Goal: Information Seeking & Learning: Learn about a topic

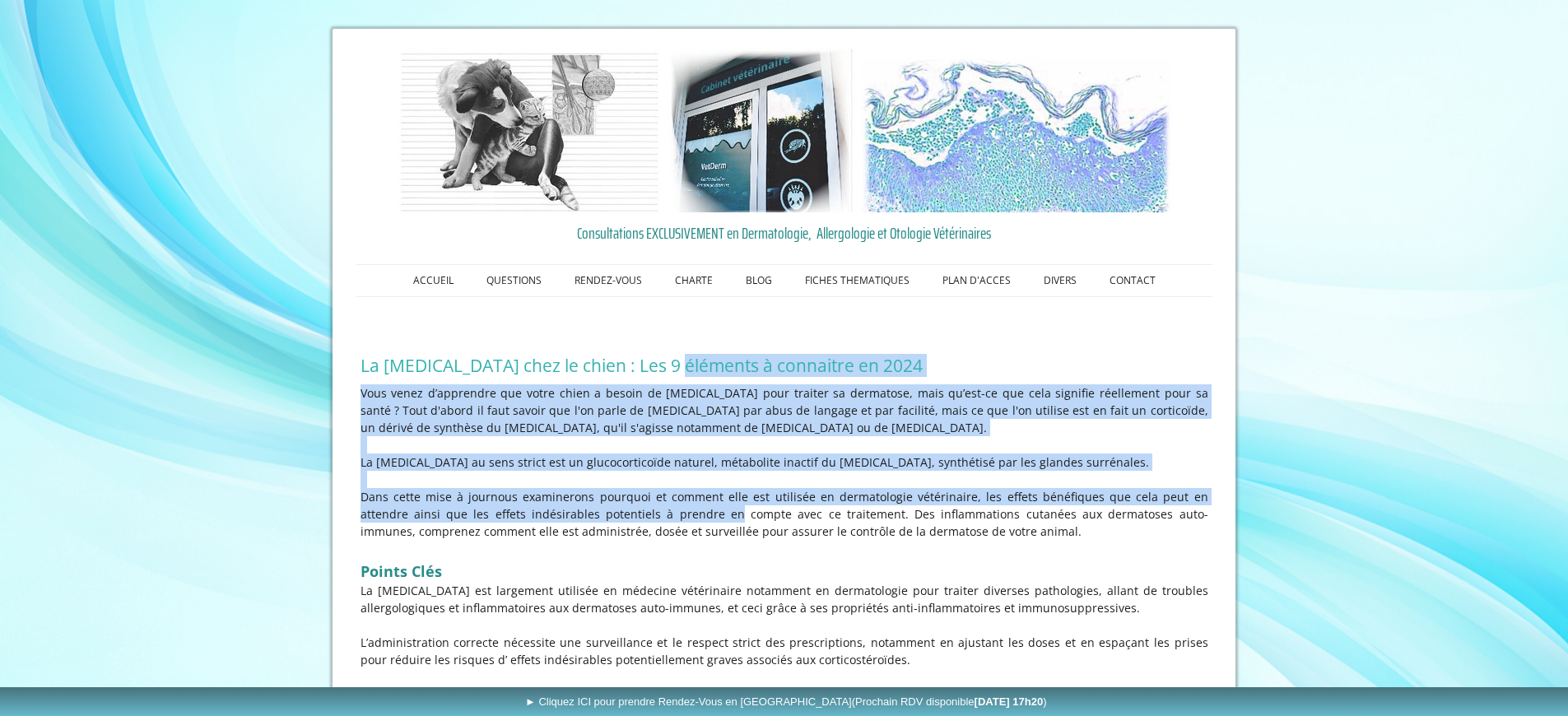
drag, startPoint x: 671, startPoint y: 364, endPoint x: 659, endPoint y: 509, distance: 145.5
click at [659, 509] on p "Dans cette mise à jour nous examinerons pourquoi et comment elle est utilisée e…" at bounding box center [784, 514] width 848 height 52
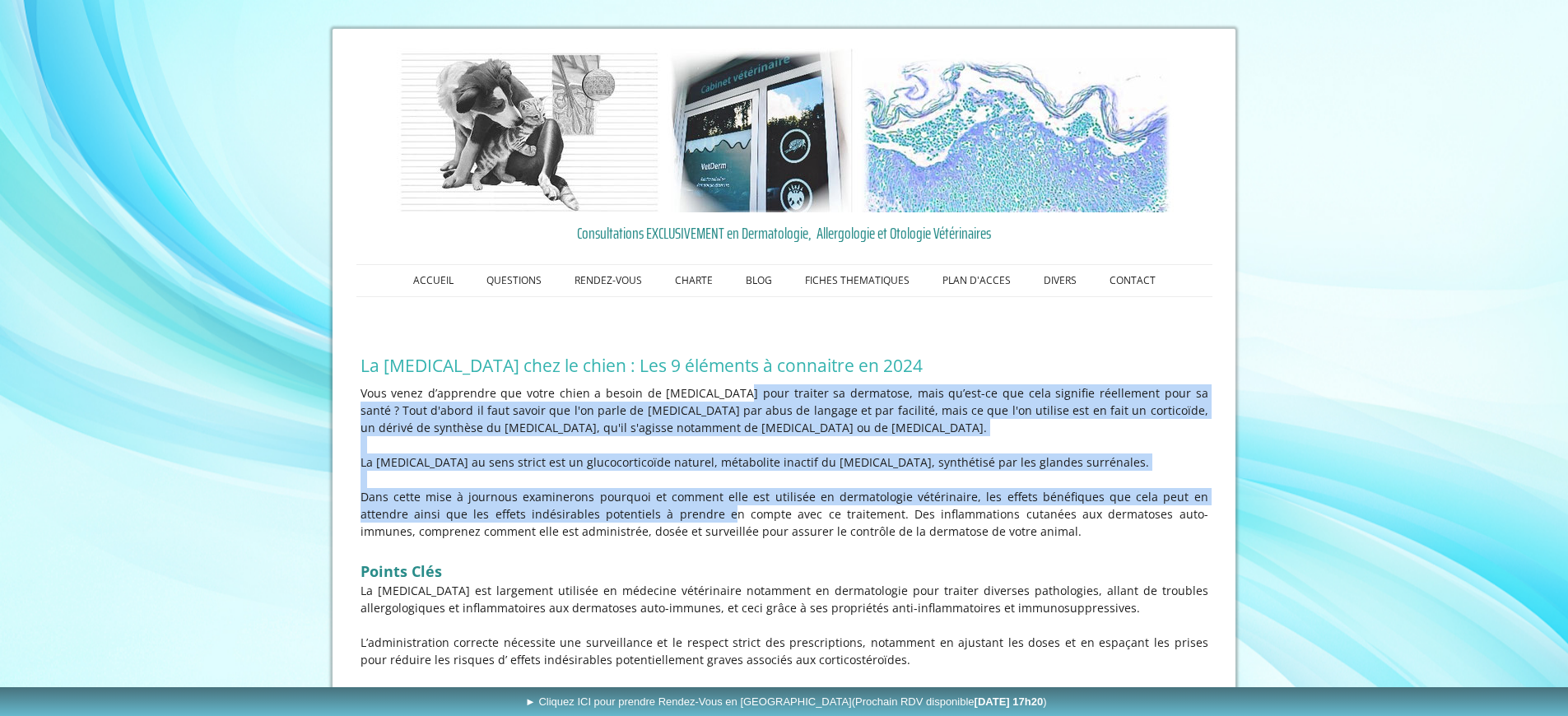
drag, startPoint x: 651, startPoint y: 514, endPoint x: 698, endPoint y: 390, distance: 132.6
click at [698, 390] on div "Vous venez d’apprendre que votre chien a besoin de [MEDICAL_DATA] pour traiter …" at bounding box center [784, 552] width 856 height 344
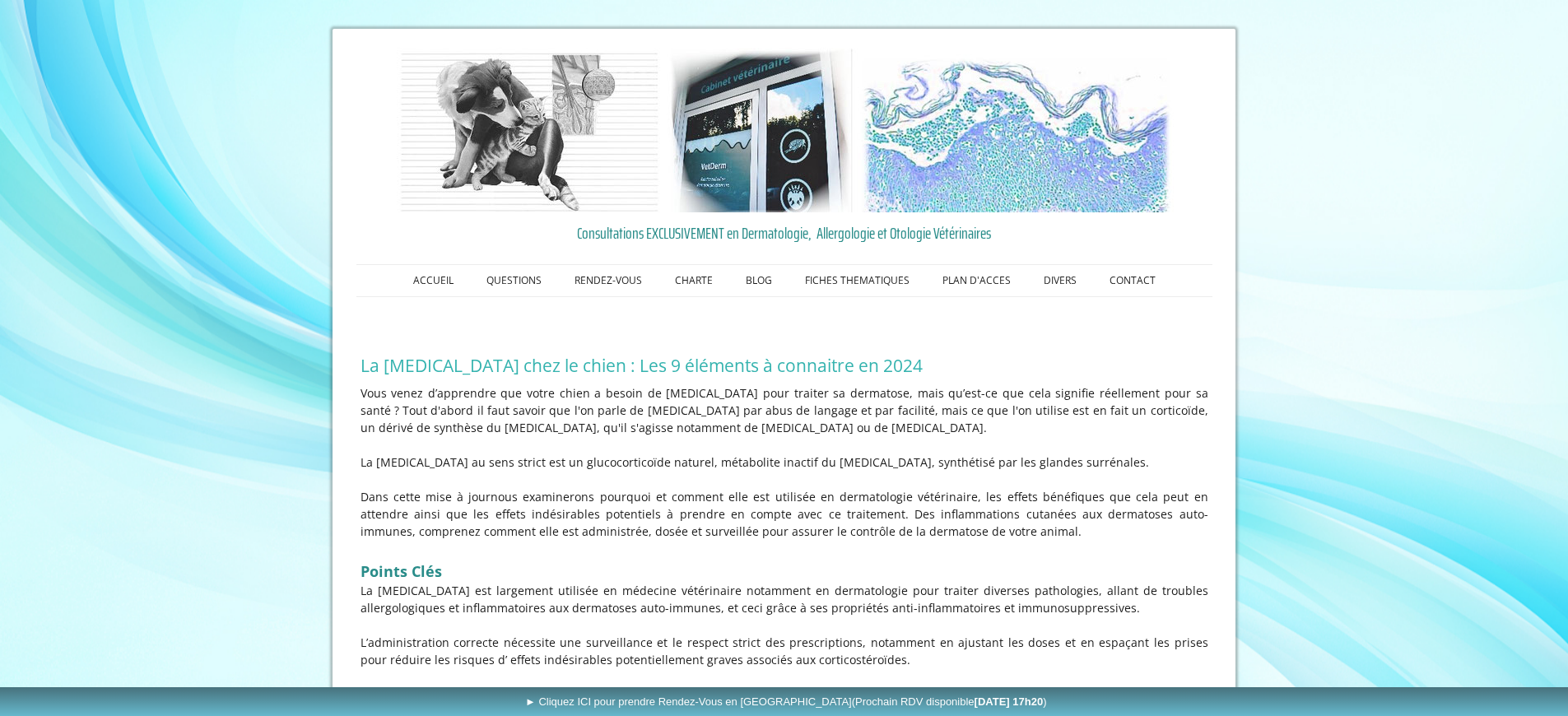
click at [698, 390] on p "Vous venez d’apprendre que votre chien a besoin de [MEDICAL_DATA] pour traiter …" at bounding box center [784, 410] width 848 height 52
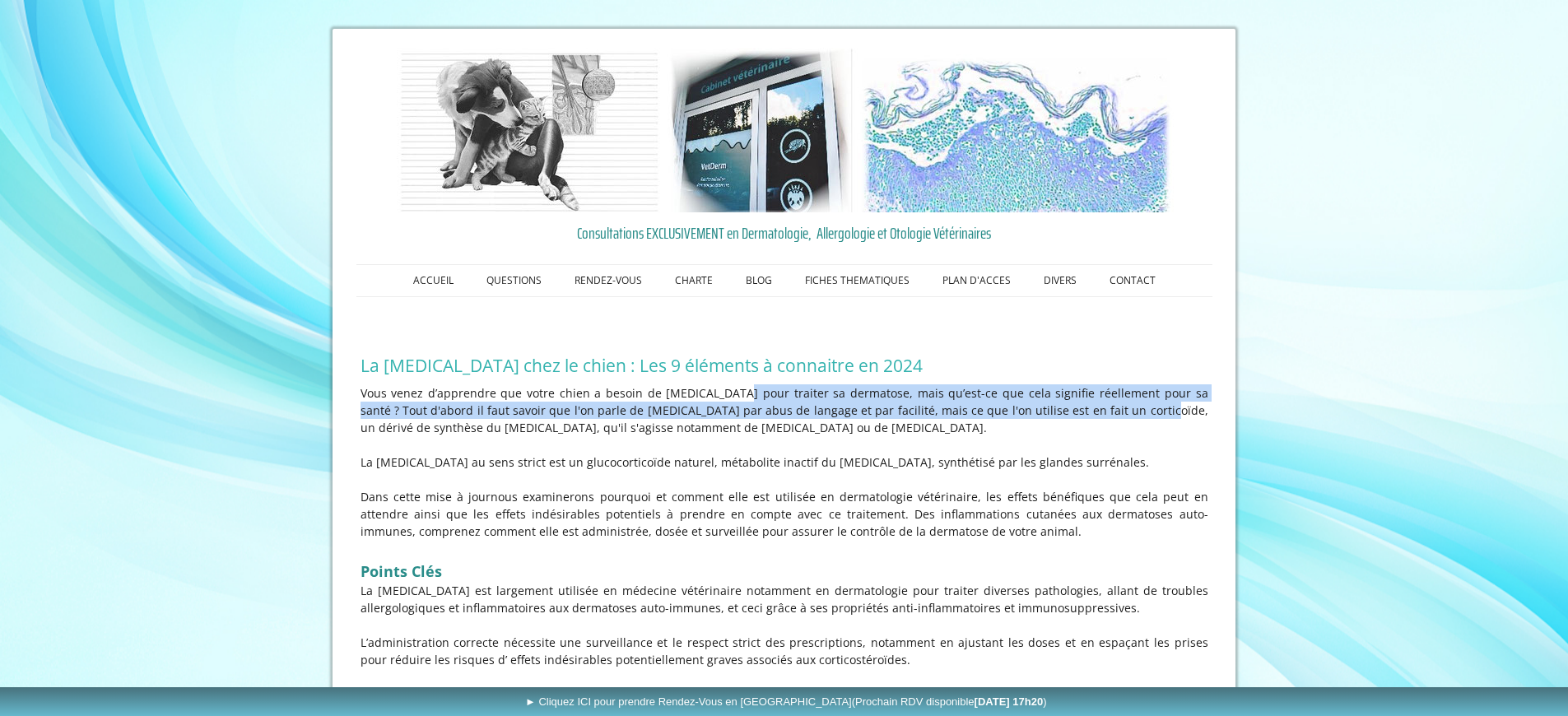
drag, startPoint x: 698, startPoint y: 392, endPoint x: 1067, endPoint y: 415, distance: 369.7
click at [1067, 415] on p "Vous venez d’apprendre que votre chien a besoin de [MEDICAL_DATA] pour traiter …" at bounding box center [784, 410] width 848 height 52
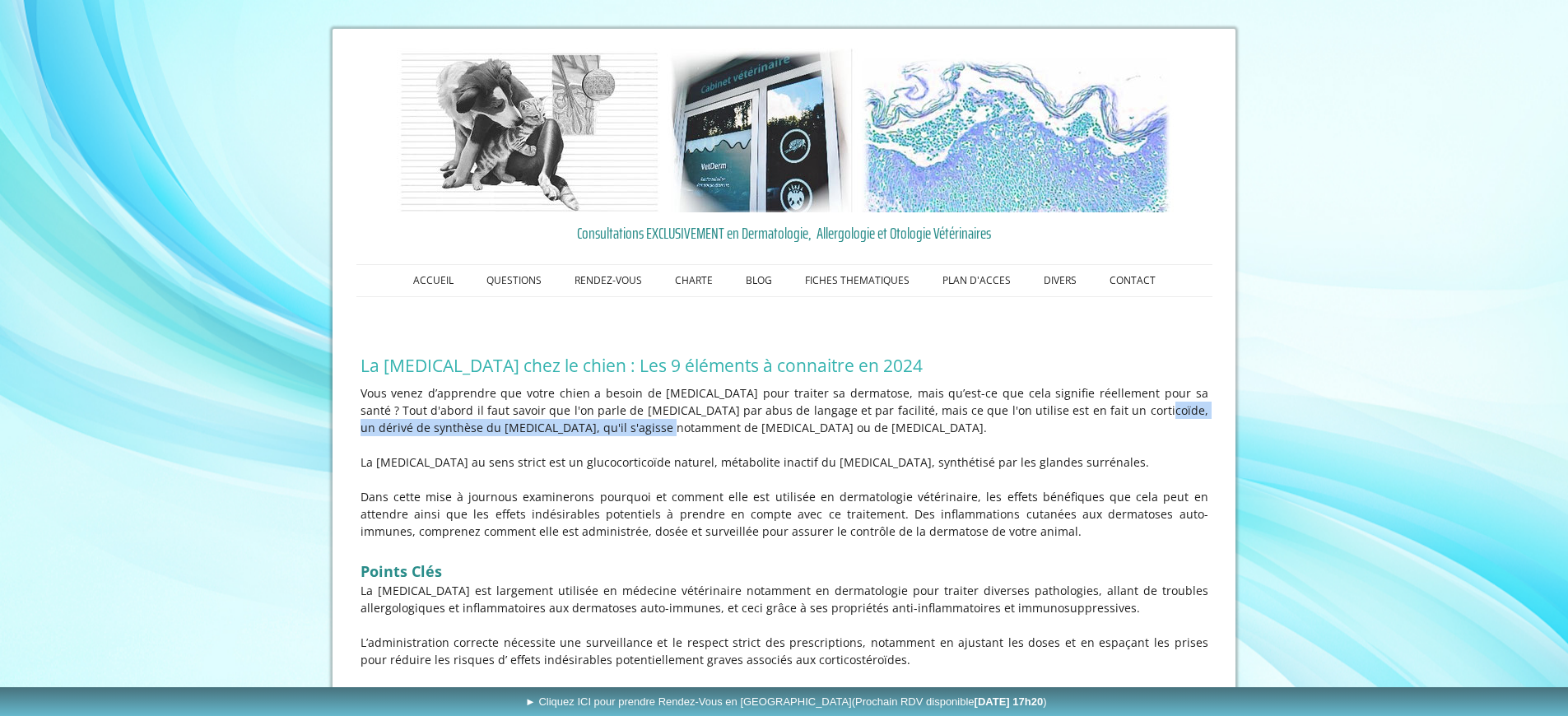
drag, startPoint x: 1065, startPoint y: 415, endPoint x: 549, endPoint y: 432, distance: 516.3
click at [549, 432] on p "Vous venez d’apprendre que votre chien a besoin de [MEDICAL_DATA] pour traiter …" at bounding box center [784, 410] width 848 height 52
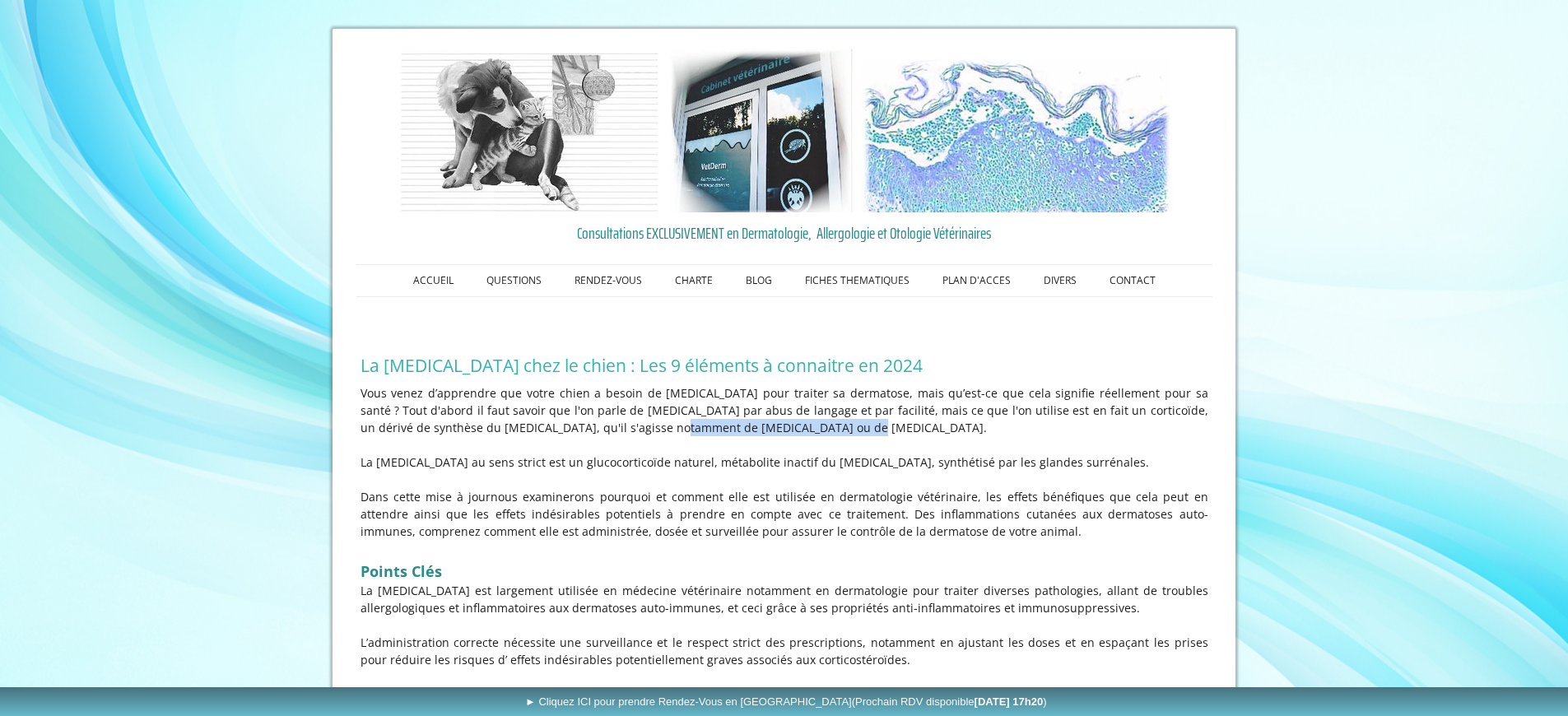
drag, startPoint x: 563, startPoint y: 430, endPoint x: 731, endPoint y: 433, distance: 168.0
click at [731, 433] on p "Vous venez d’apprendre que votre chien a besoin de [MEDICAL_DATA] pour traiter …" at bounding box center [784, 410] width 848 height 52
click at [644, 466] on p "La [MEDICAL_DATA] au sens strict est un glucocorticoïde naturel, métabolite ina…" at bounding box center [784, 461] width 848 height 18
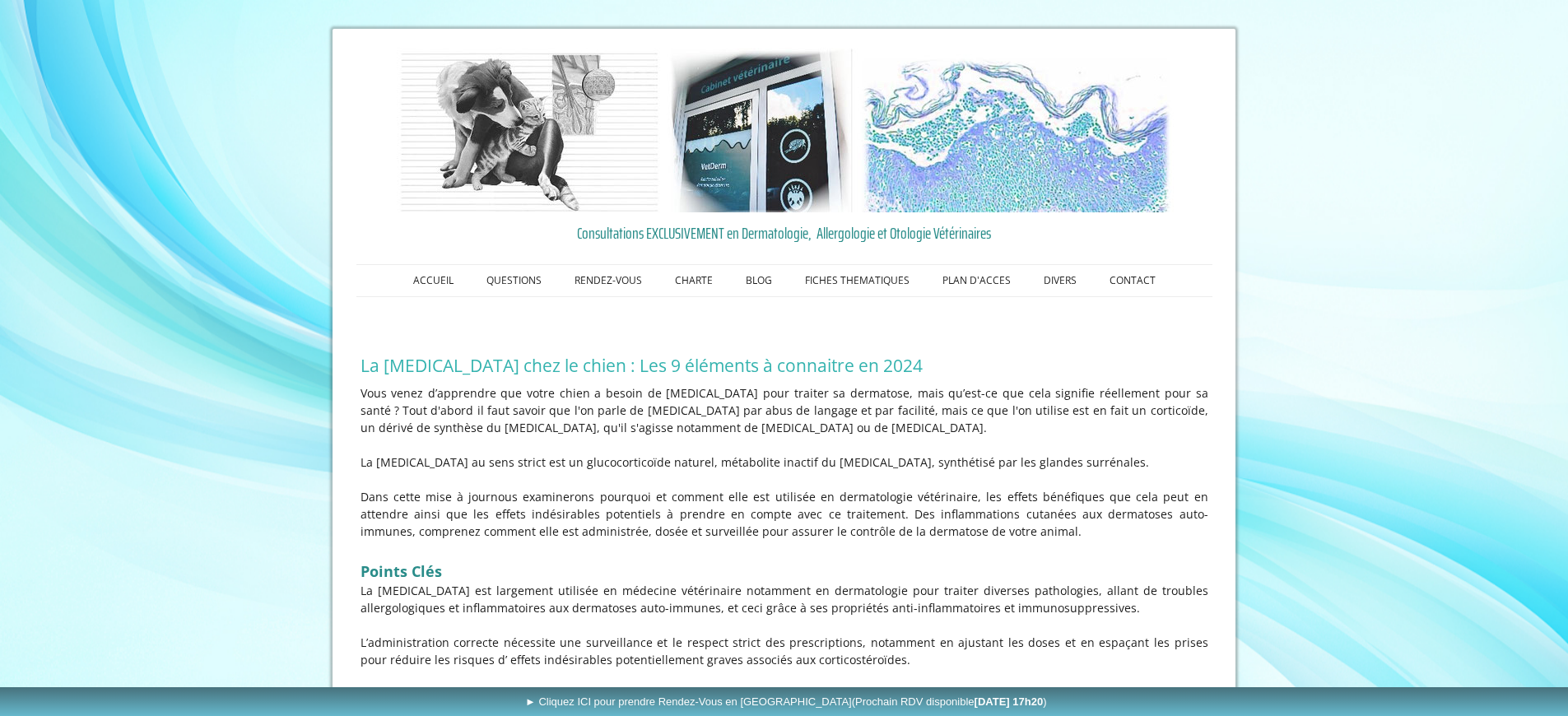
click at [644, 466] on p "La [MEDICAL_DATA] au sens strict est un glucocorticoïde naturel, métabolite ina…" at bounding box center [784, 461] width 848 height 18
click at [577, 473] on p at bounding box center [784, 479] width 848 height 18
drag, startPoint x: 549, startPoint y: 463, endPoint x: 671, endPoint y: 467, distance: 122.1
click at [671, 467] on p "La [MEDICAL_DATA] au sens strict est un glucocorticoïde naturel, métabolite ina…" at bounding box center [784, 461] width 848 height 18
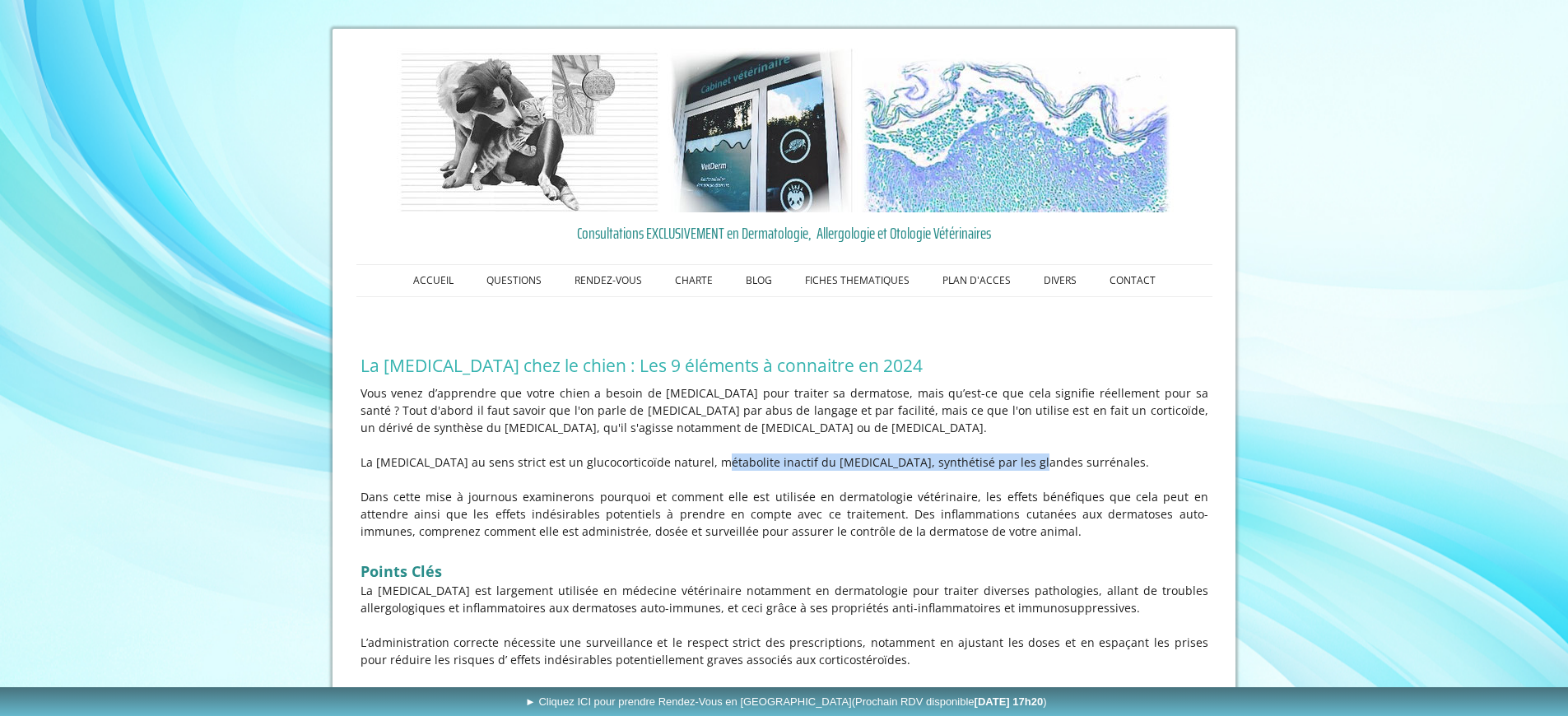
drag, startPoint x: 713, startPoint y: 466, endPoint x: 971, endPoint y: 461, distance: 258.0
click at [971, 461] on p "La [MEDICAL_DATA] au sens strict est un glucocorticoïde naturel, métabolite ina…" at bounding box center [784, 461] width 848 height 18
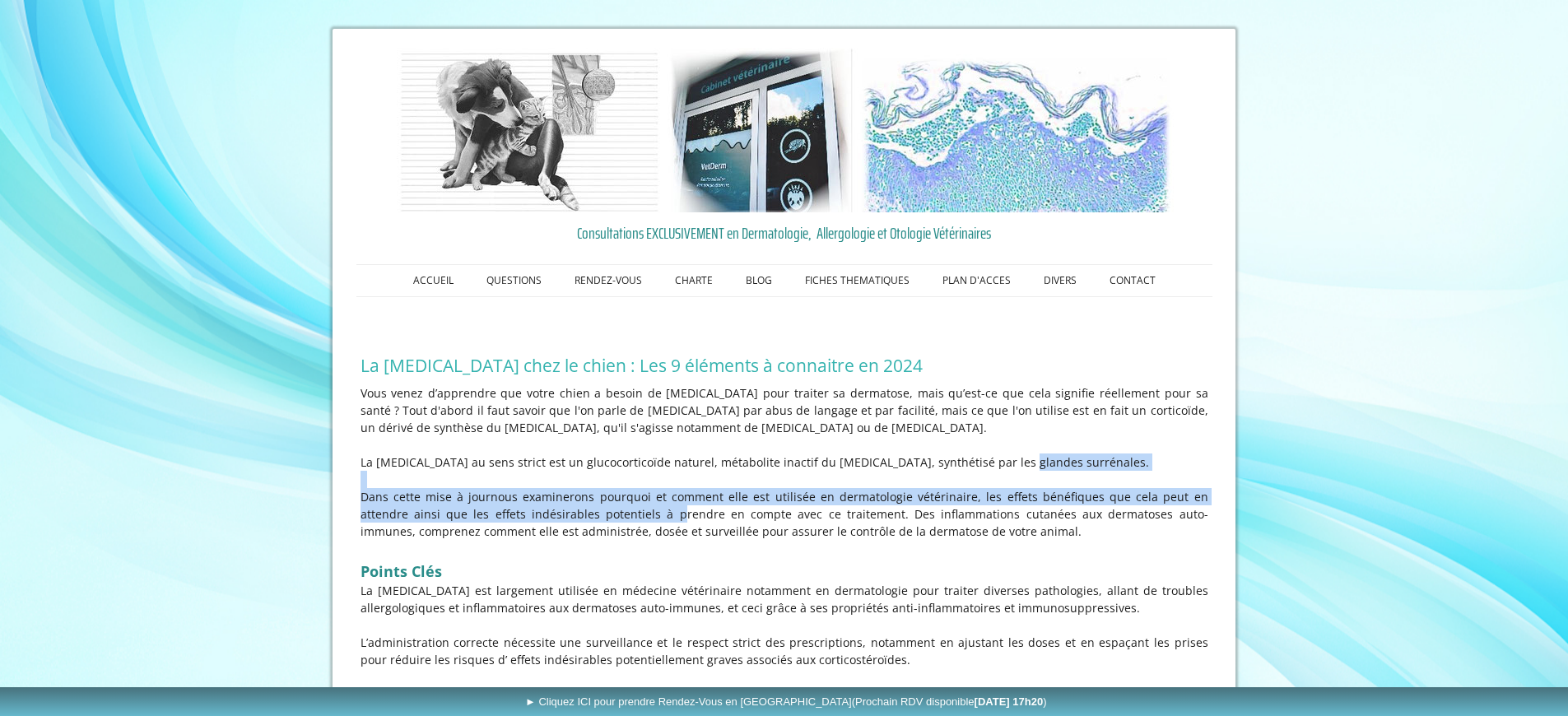
drag, startPoint x: 950, startPoint y: 465, endPoint x: 604, endPoint y: 514, distance: 349.5
click at [604, 514] on div "Vous venez d’apprendre que votre chien a besoin de [MEDICAL_DATA] pour traiter …" at bounding box center [784, 552] width 856 height 344
click at [604, 515] on p "Dans cette mise à jour nous examinerons pourquoi et comment elle est utilisée e…" at bounding box center [784, 514] width 848 height 52
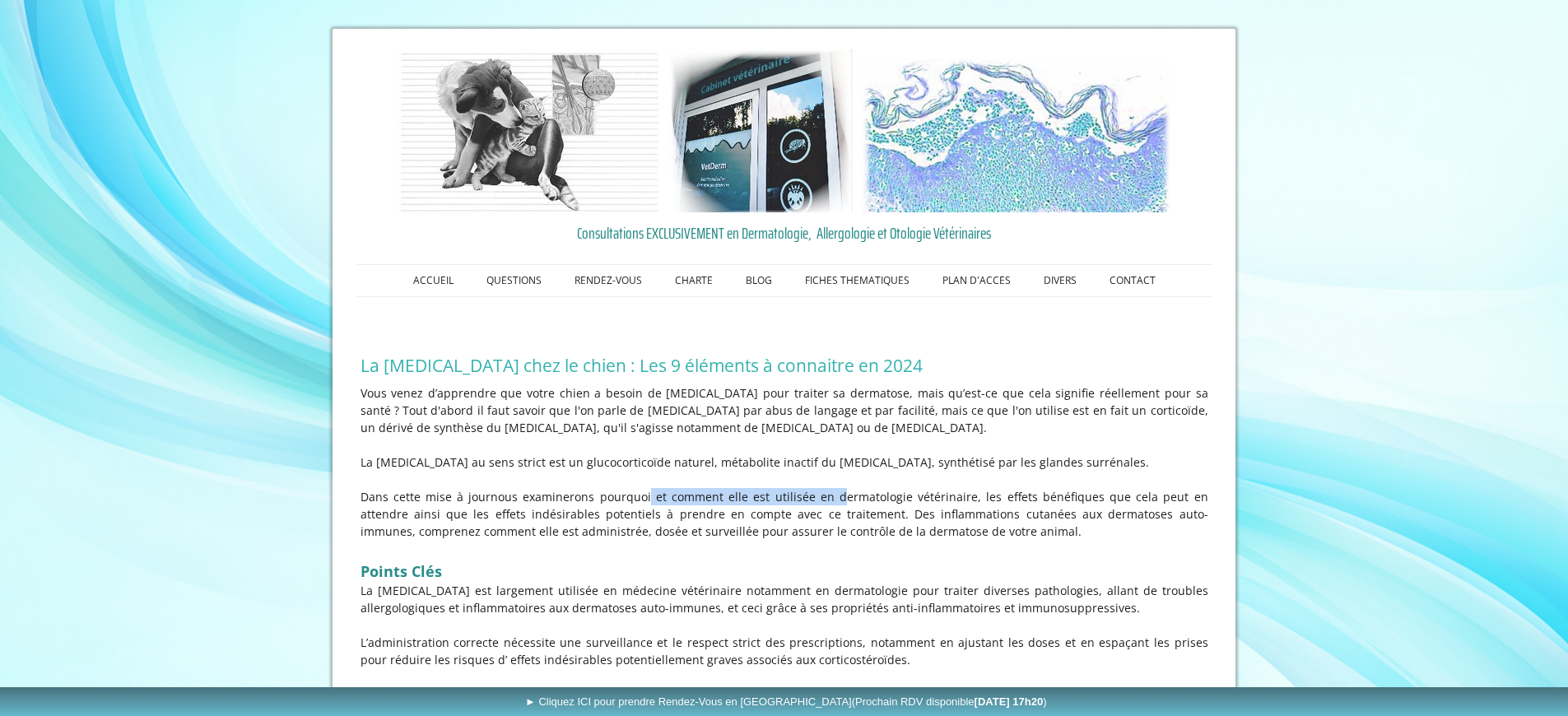
drag, startPoint x: 671, startPoint y: 503, endPoint x: 818, endPoint y: 504, distance: 147.0
click at [817, 504] on p "Dans cette mise à jour nous examinerons pourquoi et comment elle est utilisée e…" at bounding box center [784, 514] width 848 height 52
click at [818, 504] on p "Dans cette mise à jour nous examinerons pourquoi et comment elle est utilisée e…" at bounding box center [784, 514] width 848 height 52
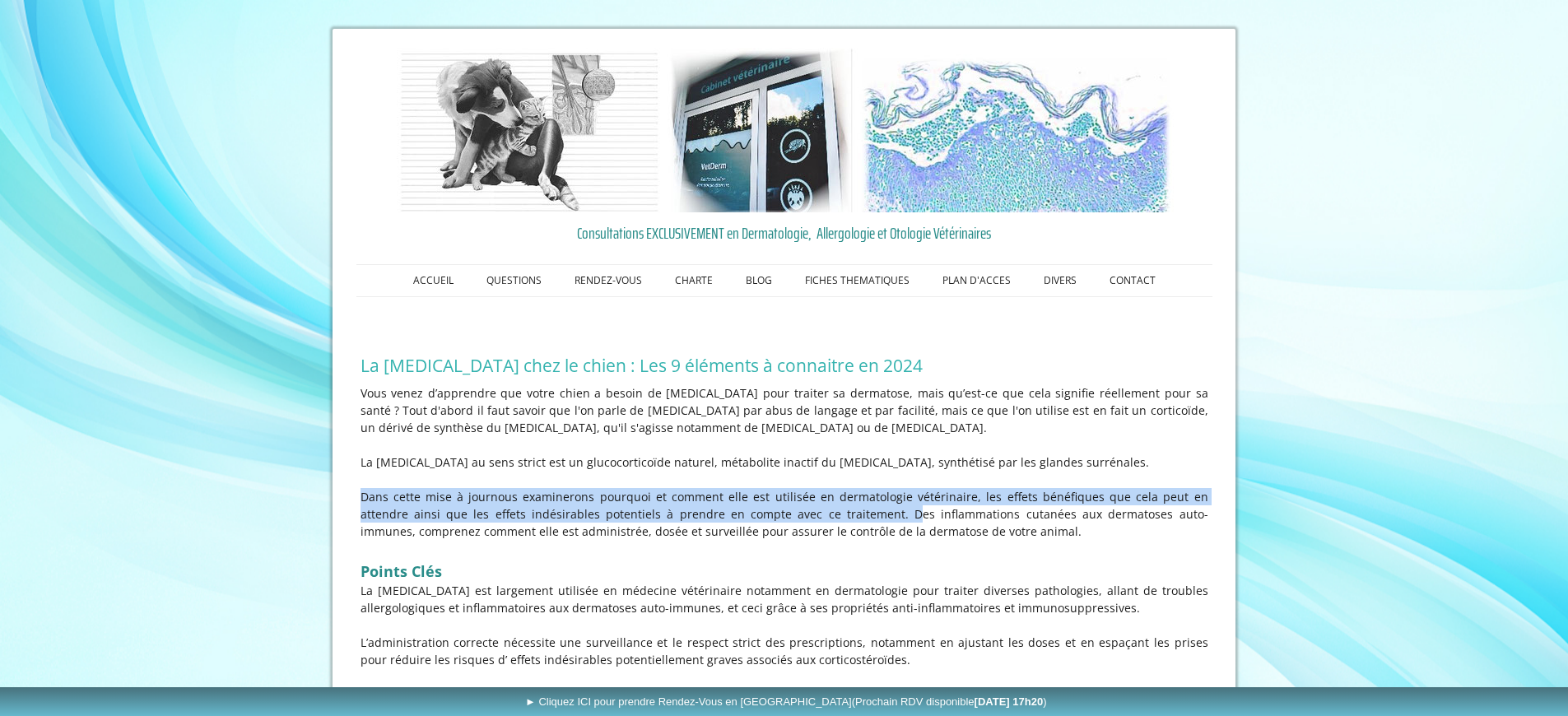
drag, startPoint x: 823, startPoint y: 510, endPoint x: 800, endPoint y: 486, distance: 33.2
click at [800, 486] on div "Vous venez d’apprendre que votre chien a besoin de [MEDICAL_DATA] pour traiter …" at bounding box center [784, 552] width 856 height 344
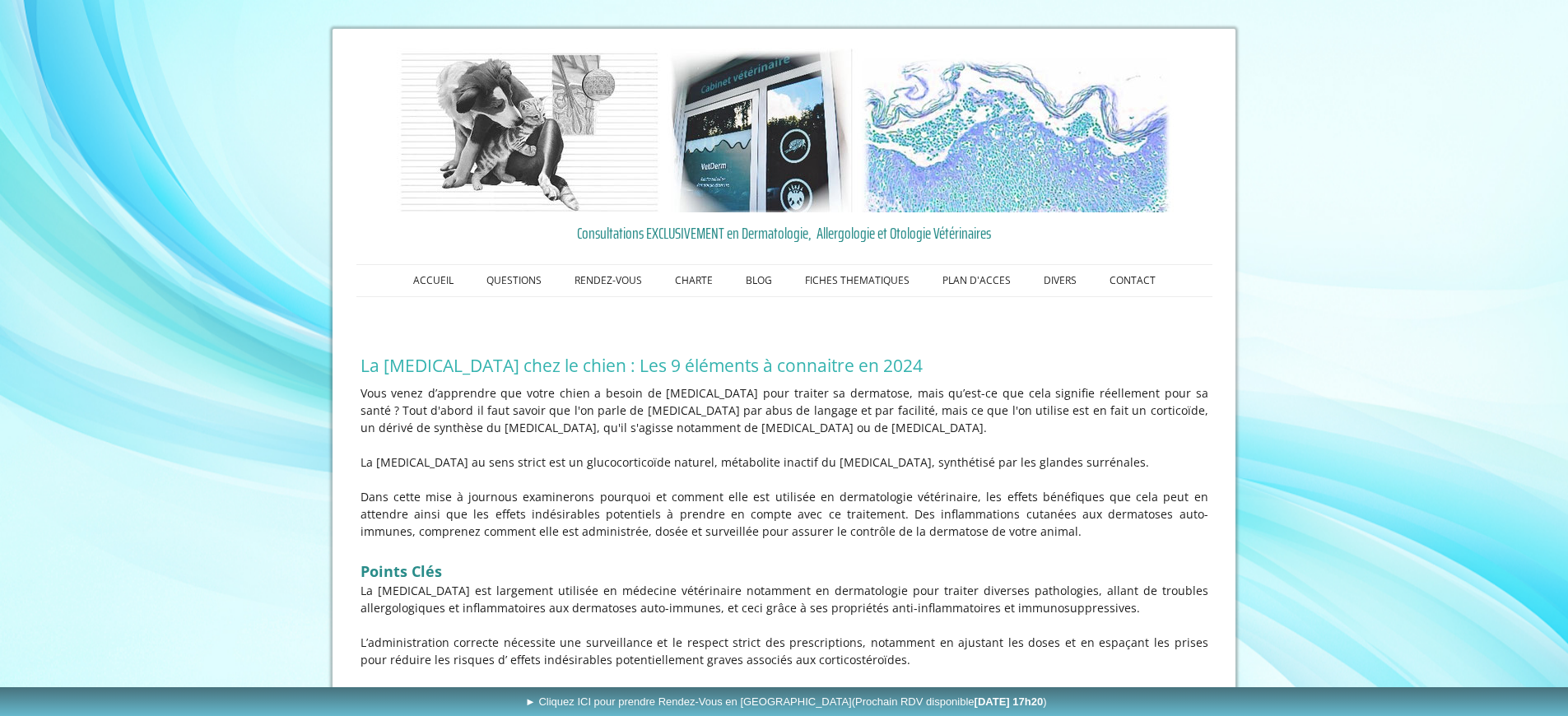
click at [800, 486] on p at bounding box center [784, 479] width 848 height 18
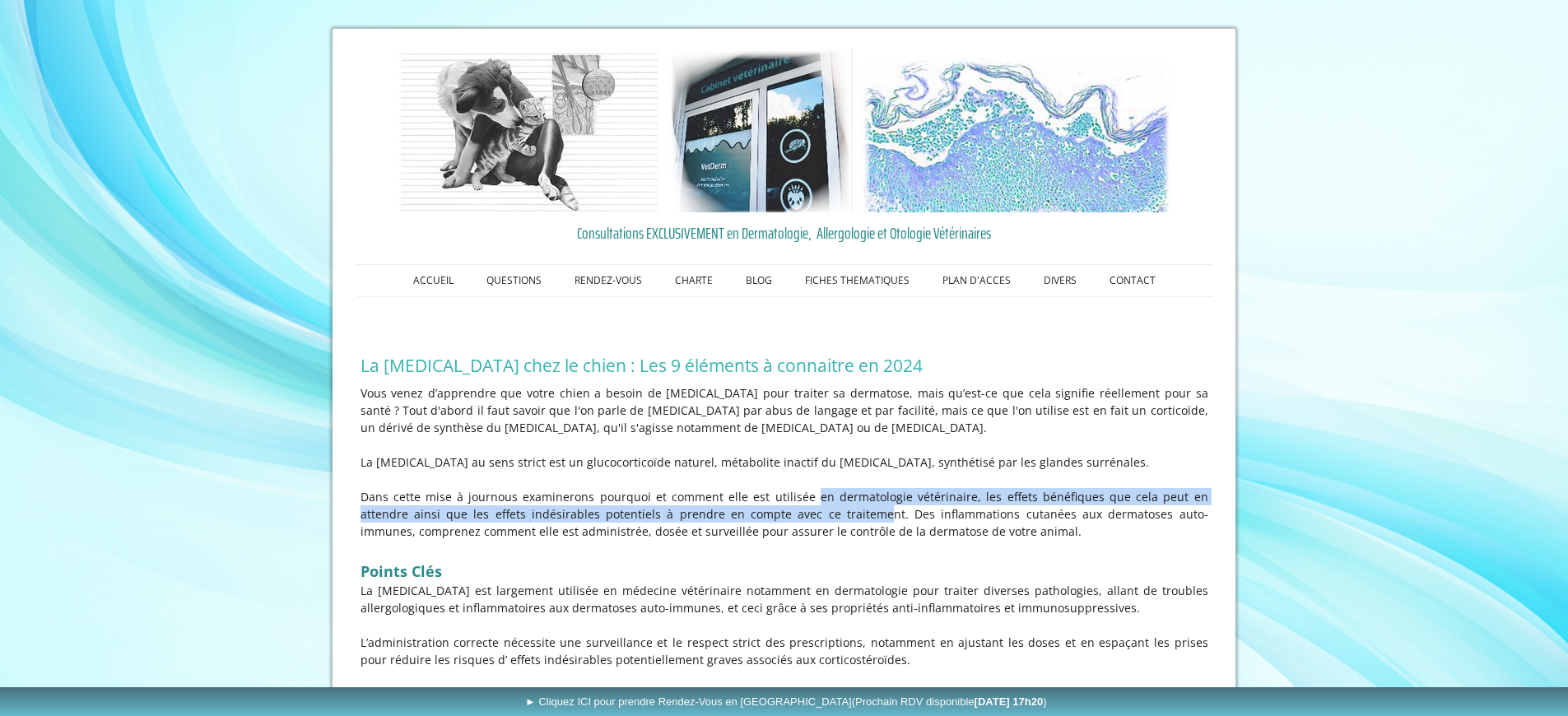
drag, startPoint x: 797, startPoint y: 492, endPoint x: 801, endPoint y: 517, distance: 25.3
click at [801, 517] on p "Dans cette mise à jour nous examinerons pourquoi et comment elle est utilisée e…" at bounding box center [784, 514] width 848 height 52
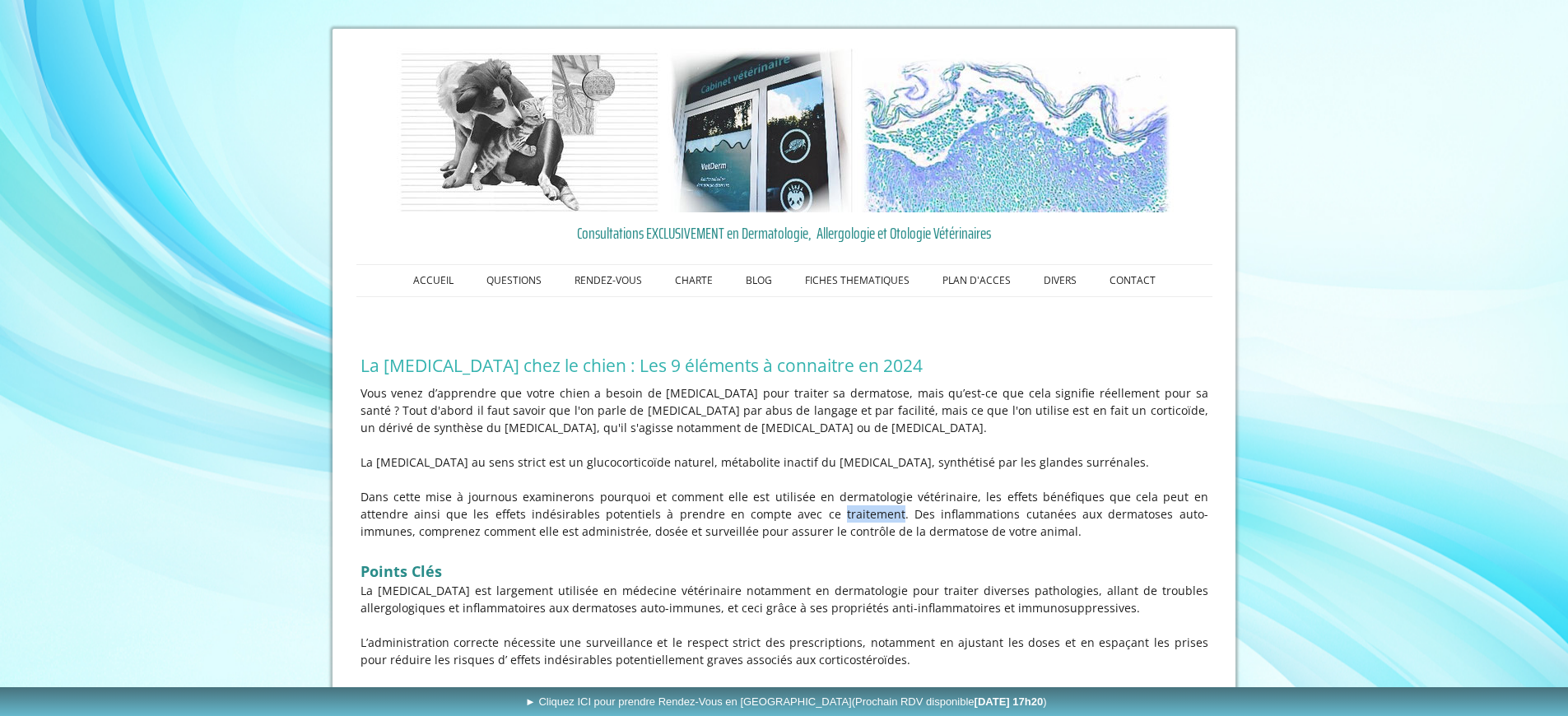
click at [801, 517] on p "Dans cette mise à jour nous examinerons pourquoi et comment elle est utilisée e…" at bounding box center [784, 514] width 848 height 52
click at [789, 515] on p "Dans cette mise à jour nous examinerons pourquoi et comment elle est utilisée e…" at bounding box center [784, 514] width 848 height 52
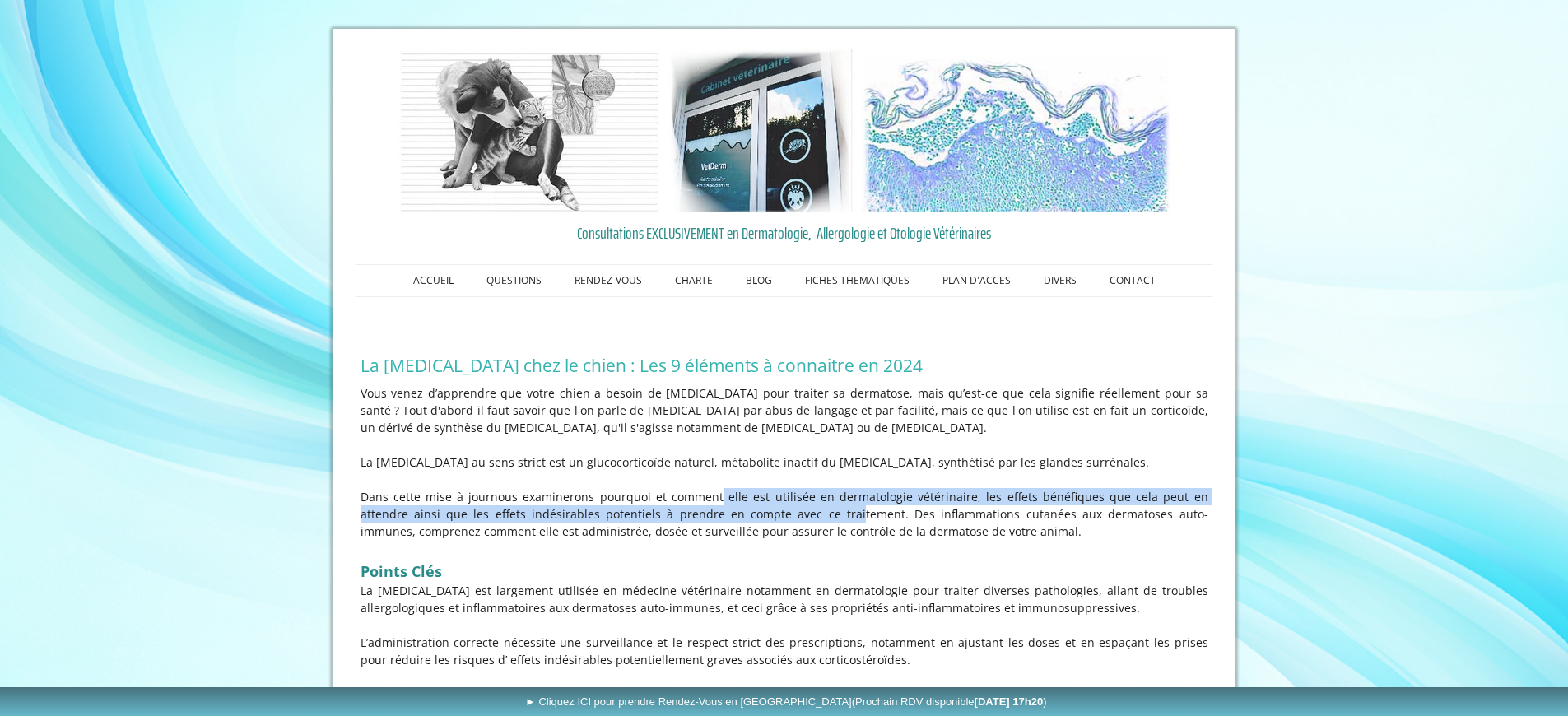
drag, startPoint x: 738, startPoint y: 505, endPoint x: 709, endPoint y: 491, distance: 32.2
click at [709, 491] on p "Dans cette mise à jour nous examinerons pourquoi et comment elle est utilisée e…" at bounding box center [784, 514] width 848 height 52
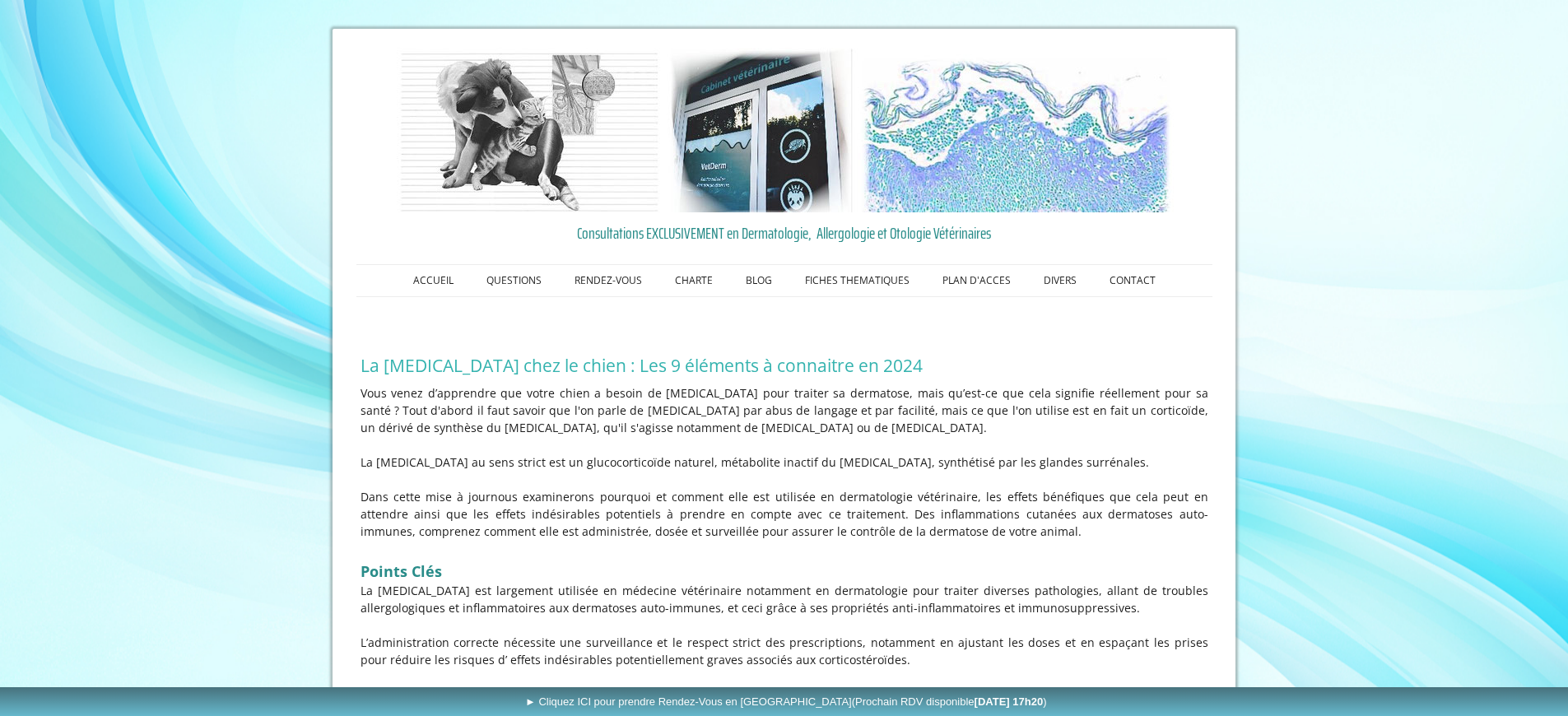
click at [709, 491] on p "Dans cette mise à jour nous examinerons pourquoi et comment elle est utilisée e…" at bounding box center [784, 514] width 848 height 52
click at [697, 502] on p "Dans cette mise à jour nous examinerons pourquoi et comment elle est utilisée e…" at bounding box center [784, 514] width 848 height 52
drag, startPoint x: 690, startPoint y: 508, endPoint x: 965, endPoint y: 529, distance: 275.8
click at [965, 529] on p "Dans cette mise à jour nous examinerons pourquoi et comment elle est utilisée e…" at bounding box center [784, 514] width 848 height 52
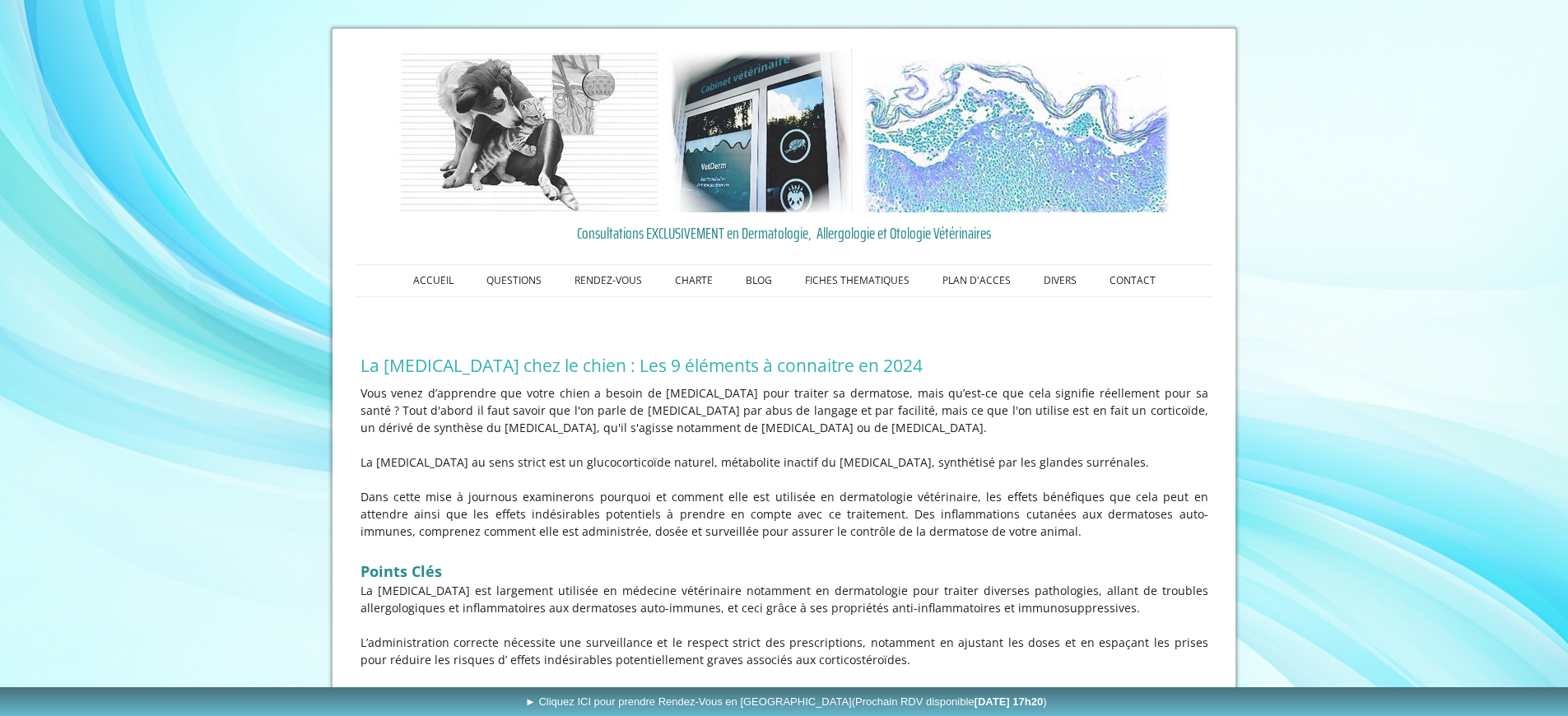
click at [965, 529] on p "Dans cette mise à jour nous examinerons pourquoi et comment elle est utilisée e…" at bounding box center [784, 514] width 848 height 52
drag, startPoint x: 951, startPoint y: 529, endPoint x: 711, endPoint y: 513, distance: 240.5
click at [711, 513] on p "Dans cette mise à jour nous examinerons pourquoi et comment elle est utilisée e…" at bounding box center [784, 514] width 848 height 52
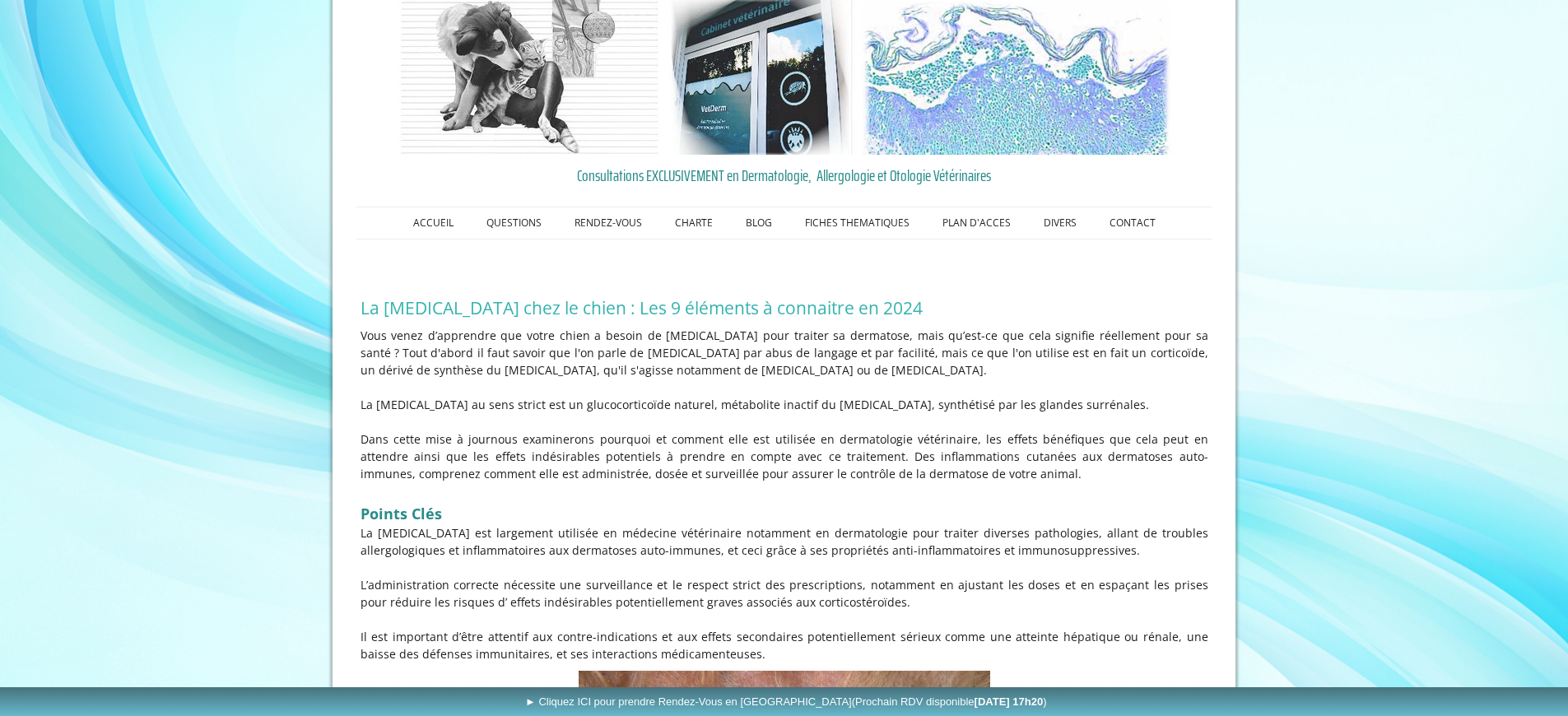
scroll to position [79, 0]
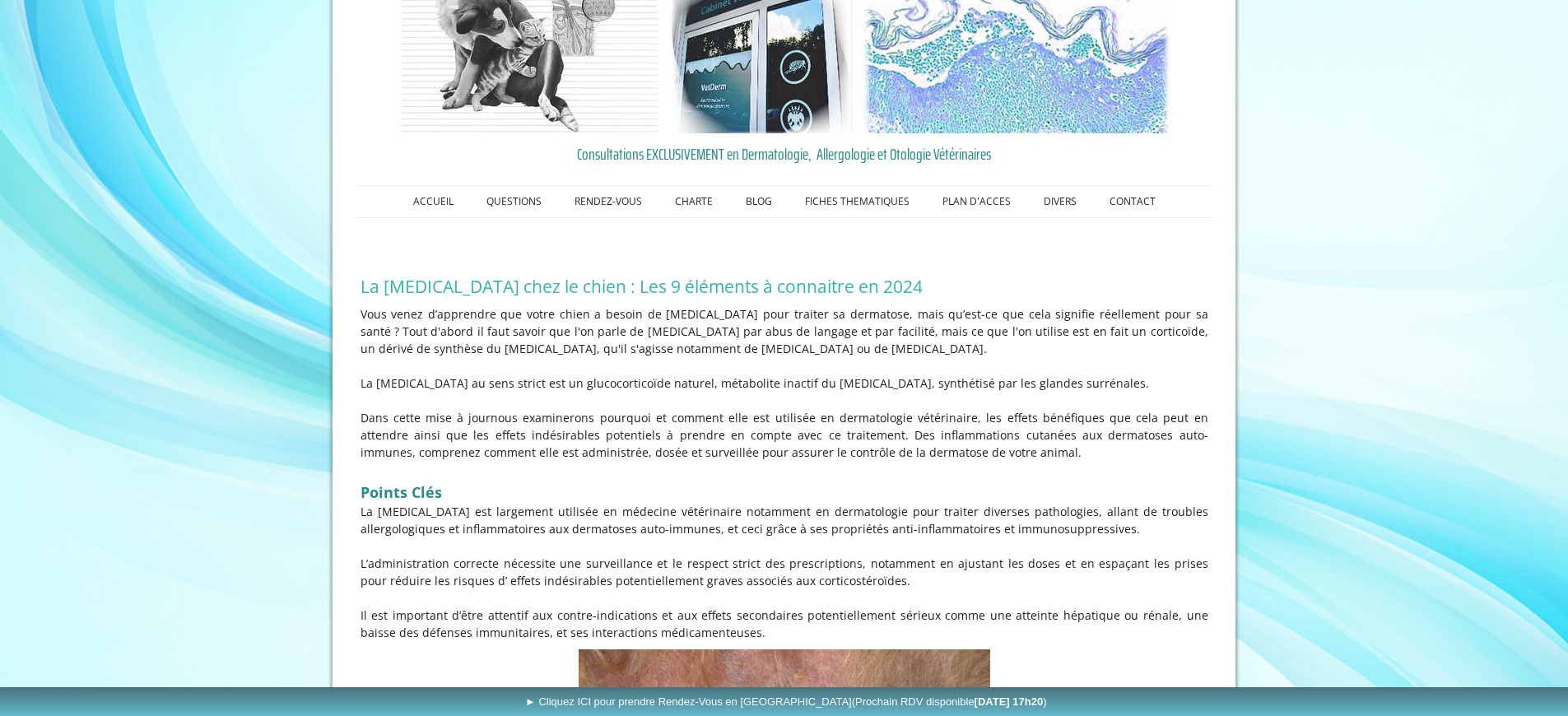
click at [534, 510] on p "La [MEDICAL_DATA] est largement utilisée en médecine vétérinaire notamment en d…" at bounding box center [784, 519] width 848 height 34
click at [527, 518] on p "La [MEDICAL_DATA] est largement utilisée en médecine vétérinaire notamment en d…" at bounding box center [784, 519] width 848 height 34
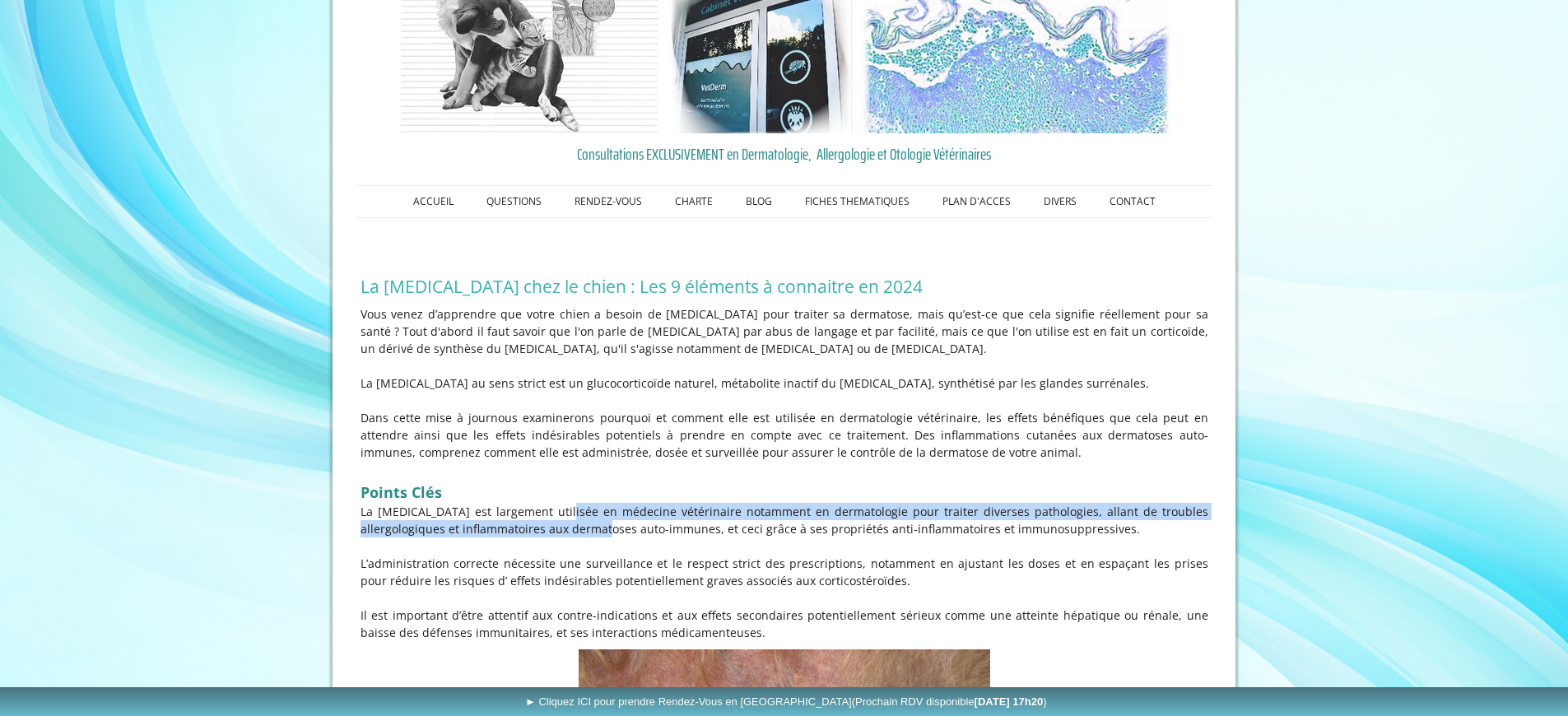
drag, startPoint x: 523, startPoint y: 521, endPoint x: 525, endPoint y: 509, distance: 12.2
click at [525, 509] on p "La [MEDICAL_DATA] est largement utilisée en médecine vétérinaire notamment en d…" at bounding box center [784, 519] width 848 height 34
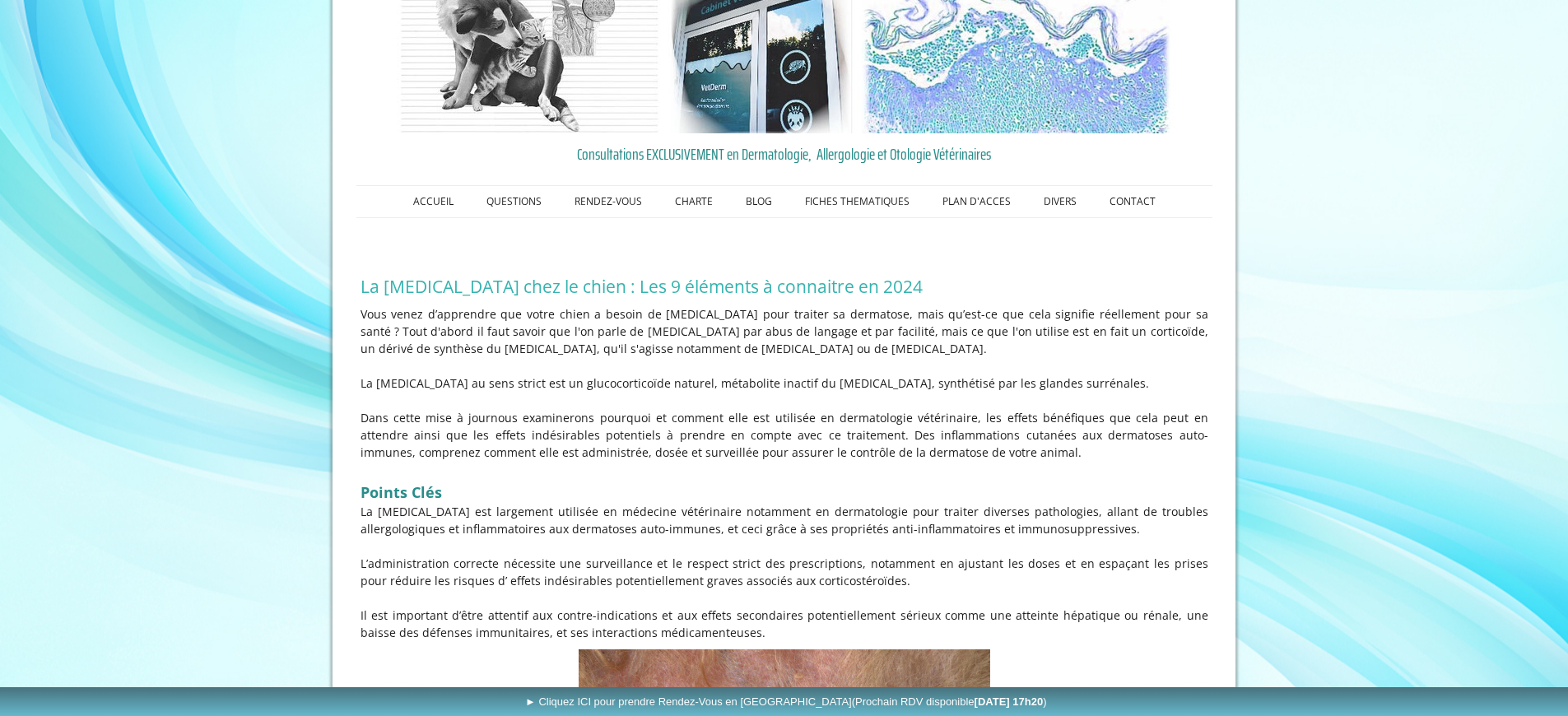
click at [525, 509] on p "La [MEDICAL_DATA] est largement utilisée en médecine vétérinaire notamment en d…" at bounding box center [784, 519] width 848 height 34
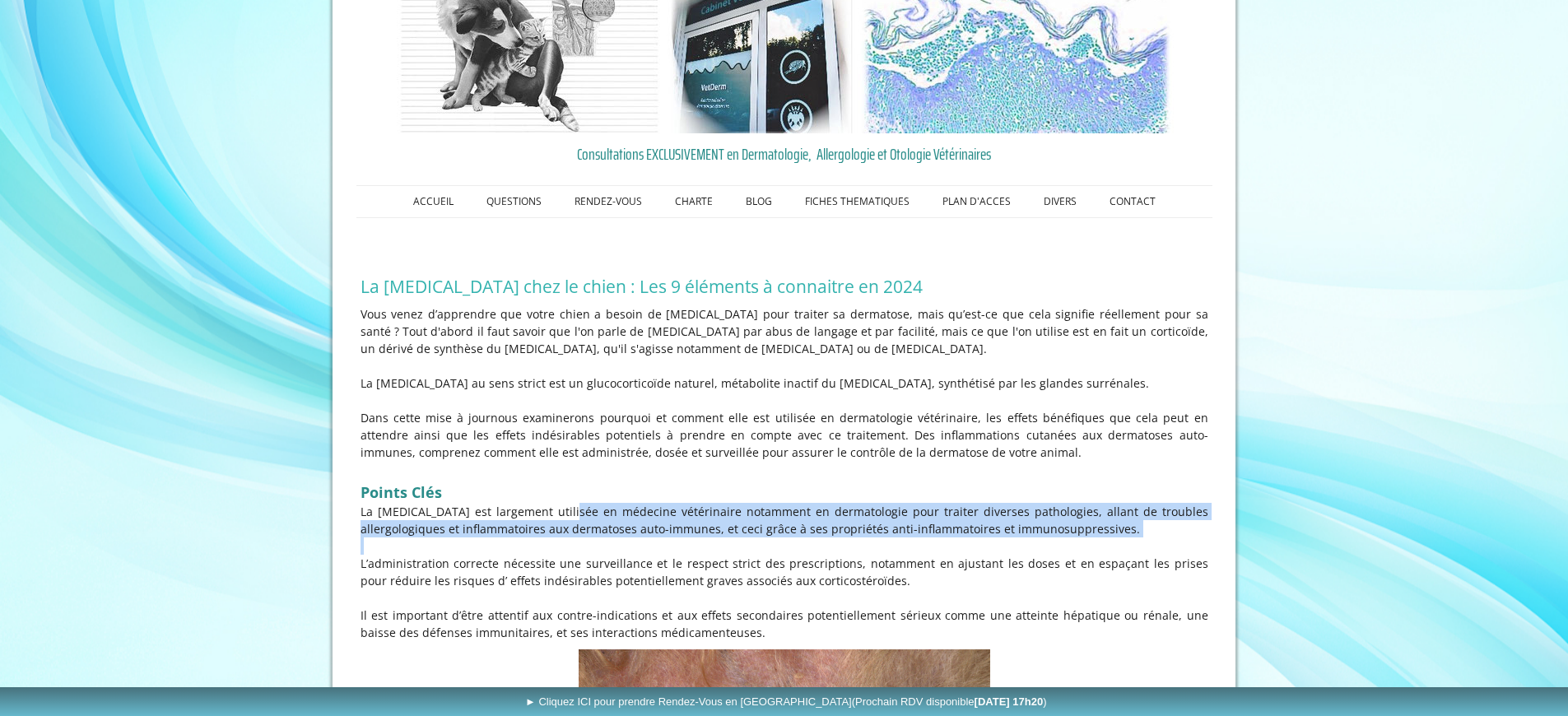
drag, startPoint x: 532, startPoint y: 531, endPoint x: 534, endPoint y: 543, distance: 12.2
click at [534, 543] on div "Vous venez d’apprendre que votre chien a besoin de [MEDICAL_DATA] pour traiter …" at bounding box center [784, 473] width 856 height 344
click at [534, 543] on p at bounding box center [784, 545] width 848 height 18
drag, startPoint x: 533, startPoint y: 544, endPoint x: 517, endPoint y: 511, distance: 36.7
click at [517, 511] on div "Vous venez d’apprendre que votre chien a besoin de [MEDICAL_DATA] pour traiter …" at bounding box center [784, 473] width 856 height 344
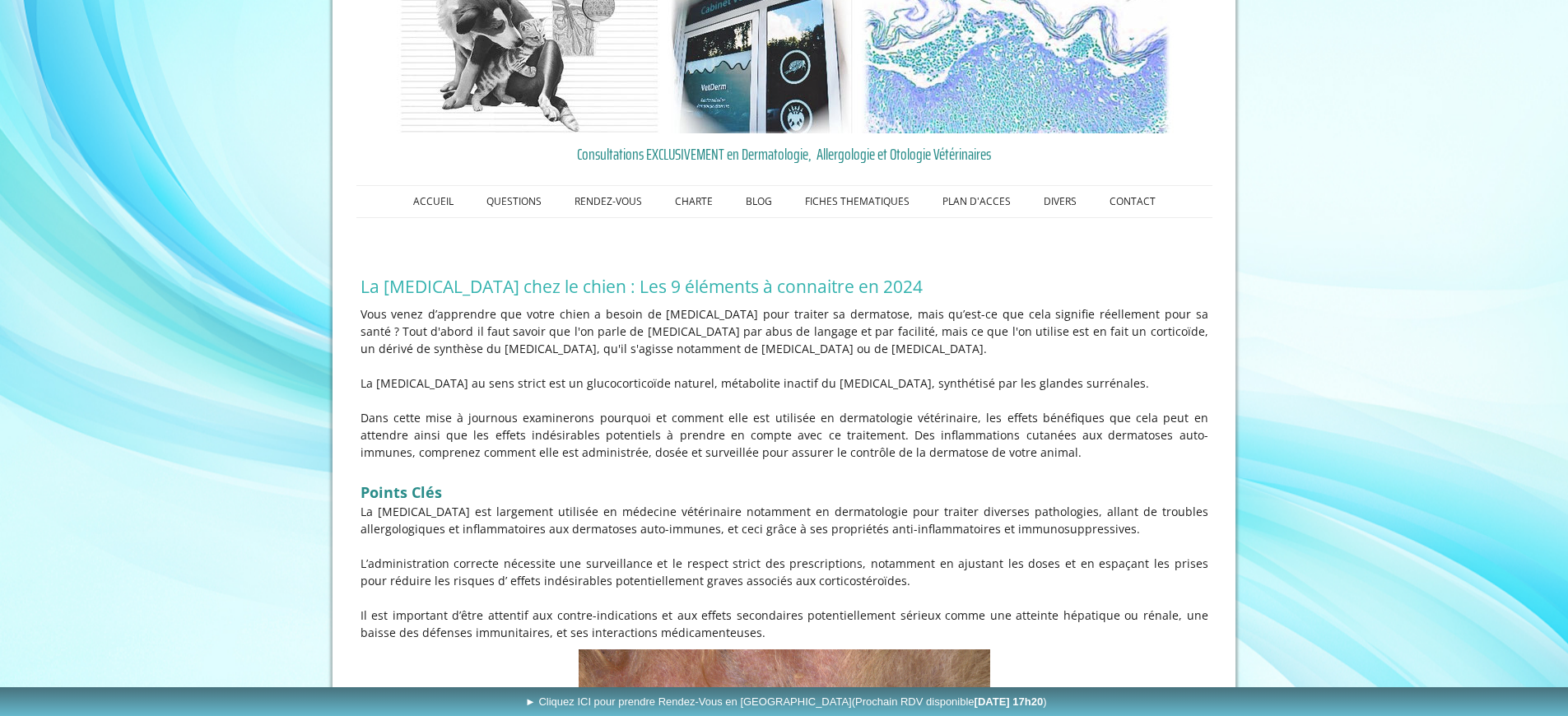
click at [517, 511] on p "La [MEDICAL_DATA] est largement utilisée en médecine vétérinaire notamment en d…" at bounding box center [784, 519] width 848 height 34
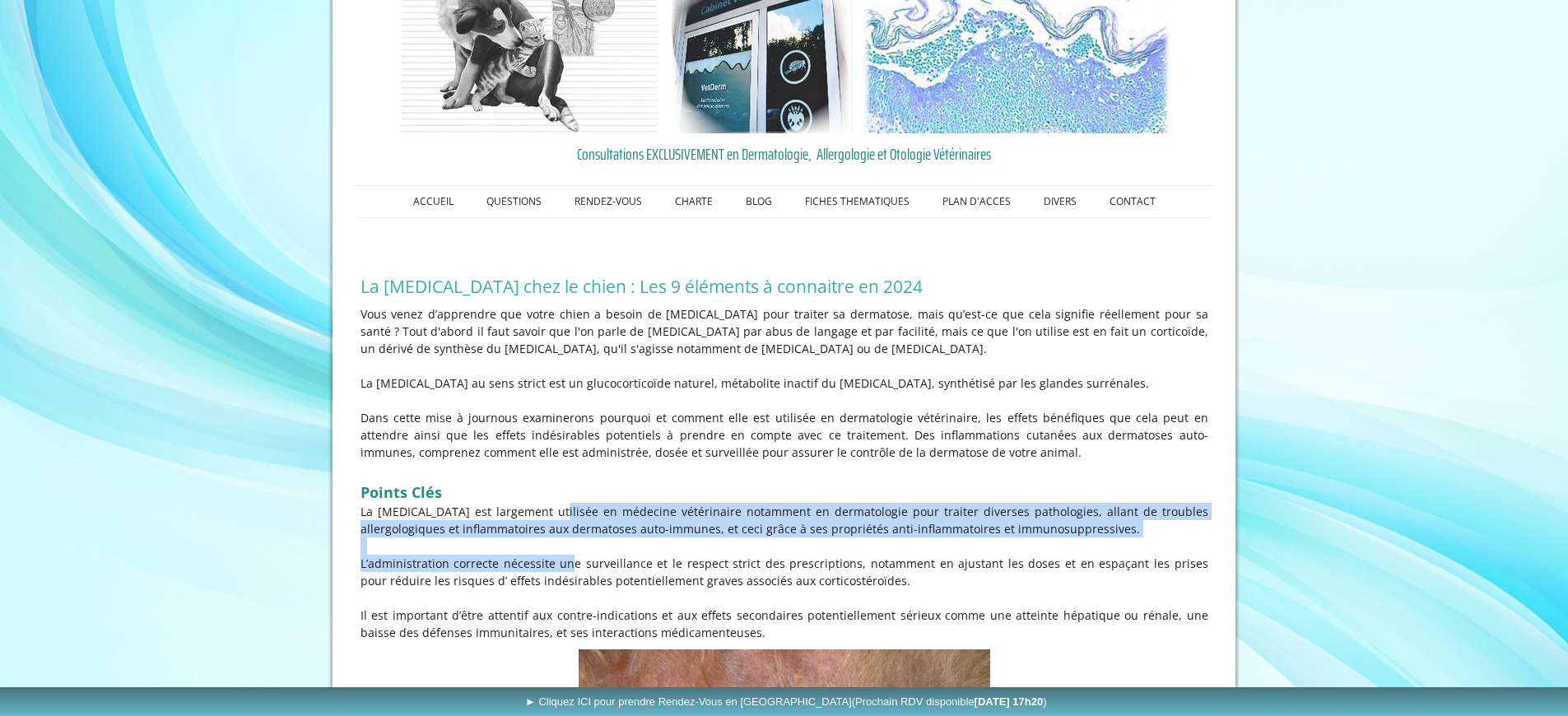
drag, startPoint x: 532, startPoint y: 544, endPoint x: 538, endPoint y: 568, distance: 24.7
click at [538, 568] on div "Vous venez d’apprendre que votre chien a besoin de [MEDICAL_DATA] pour traiter …" at bounding box center [784, 473] width 856 height 344
click at [538, 568] on p "L’administration correcte nécessite une surveillance et le respect strict des p…" at bounding box center [784, 571] width 848 height 34
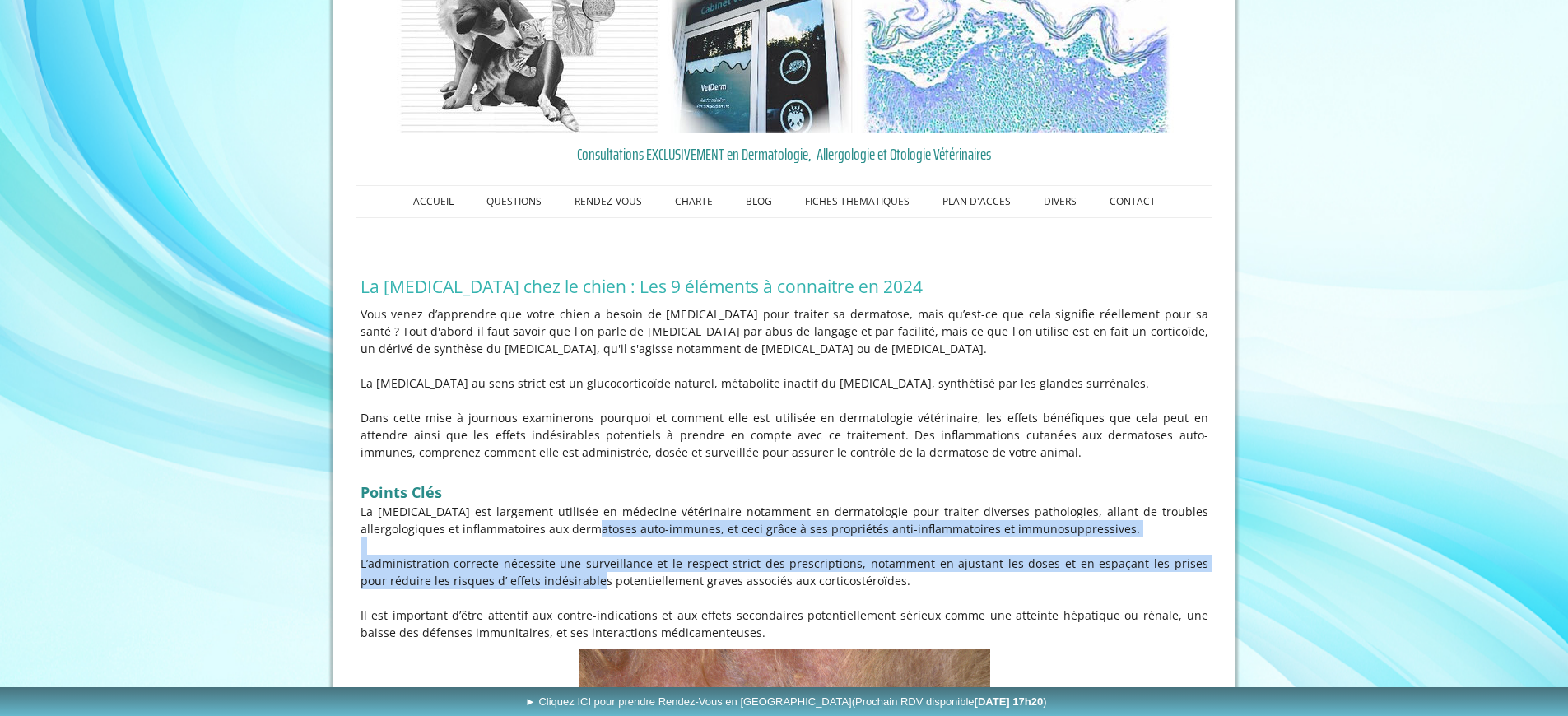
drag, startPoint x: 538, startPoint y: 575, endPoint x: 509, endPoint y: 527, distance: 56.1
click at [509, 527] on div "Vous venez d’apprendre que votre chien a besoin de [MEDICAL_DATA] pour traiter …" at bounding box center [784, 473] width 856 height 344
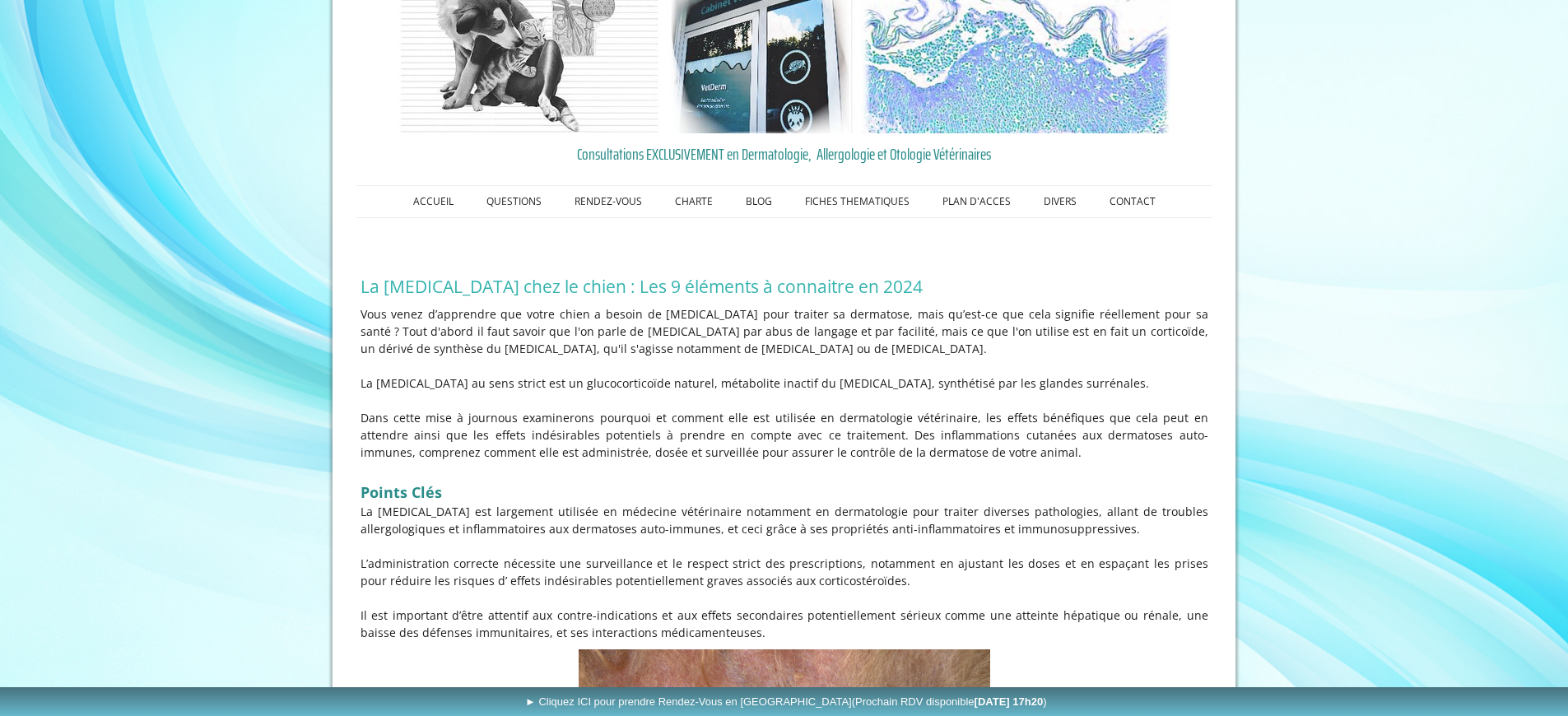
click at [509, 529] on p "La [MEDICAL_DATA] est largement utilisée en médecine vétérinaire notamment en d…" at bounding box center [784, 519] width 848 height 34
drag, startPoint x: 507, startPoint y: 516, endPoint x: 898, endPoint y: 577, distance: 395.7
click at [898, 577] on div "Vous venez d’apprendre que votre chien a besoin de [MEDICAL_DATA] pour traiter …" at bounding box center [784, 473] width 856 height 344
click at [898, 577] on p "L’administration correcte nécessite une surveillance et le respect strict des p…" at bounding box center [784, 571] width 848 height 34
drag, startPoint x: 872, startPoint y: 579, endPoint x: 815, endPoint y: 525, distance: 78.5
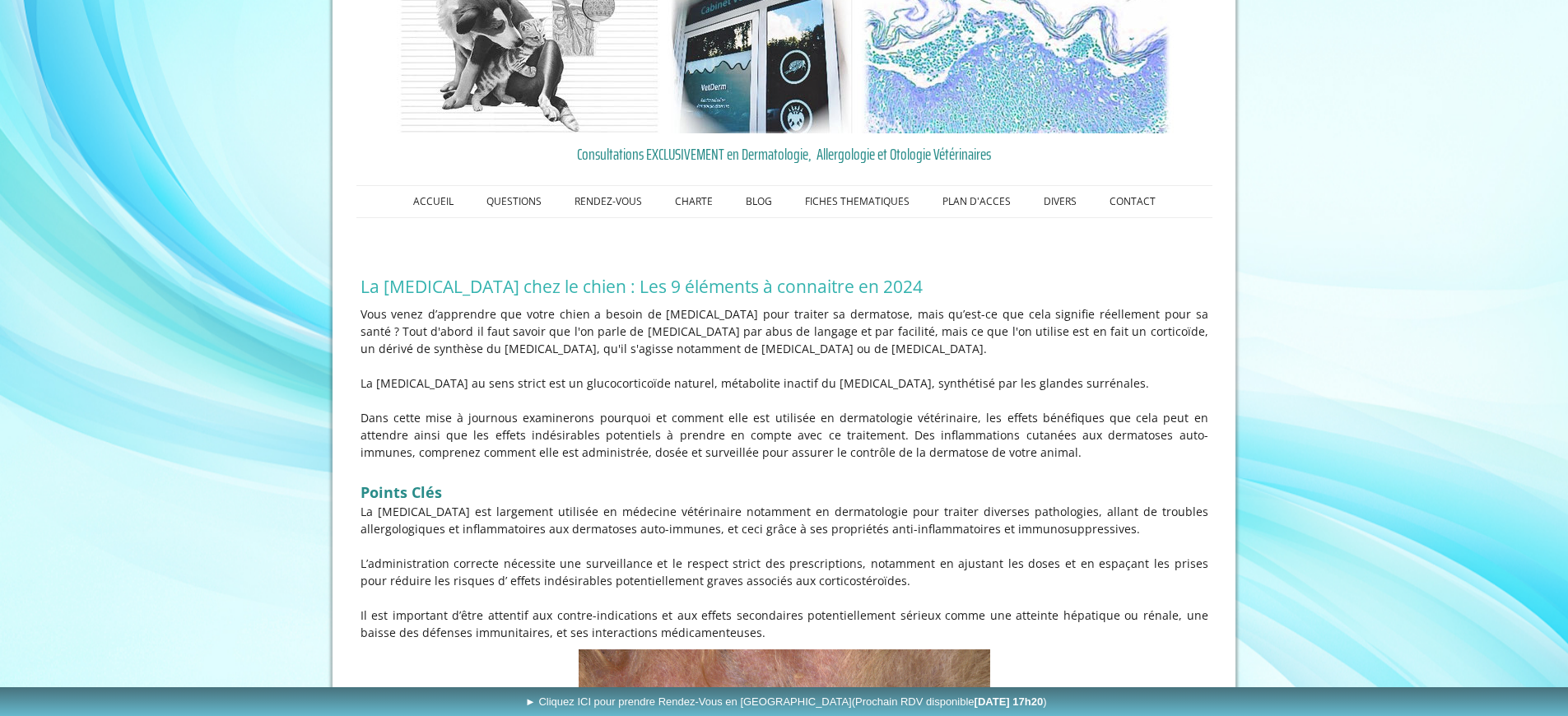
click at [815, 525] on div "Vous venez d’apprendre que votre chien a besoin de [MEDICAL_DATA] pour traiter …" at bounding box center [784, 473] width 856 height 344
click at [815, 525] on p "La [MEDICAL_DATA] est largement utilisée en médecine vétérinaire notamment en d…" at bounding box center [784, 519] width 848 height 34
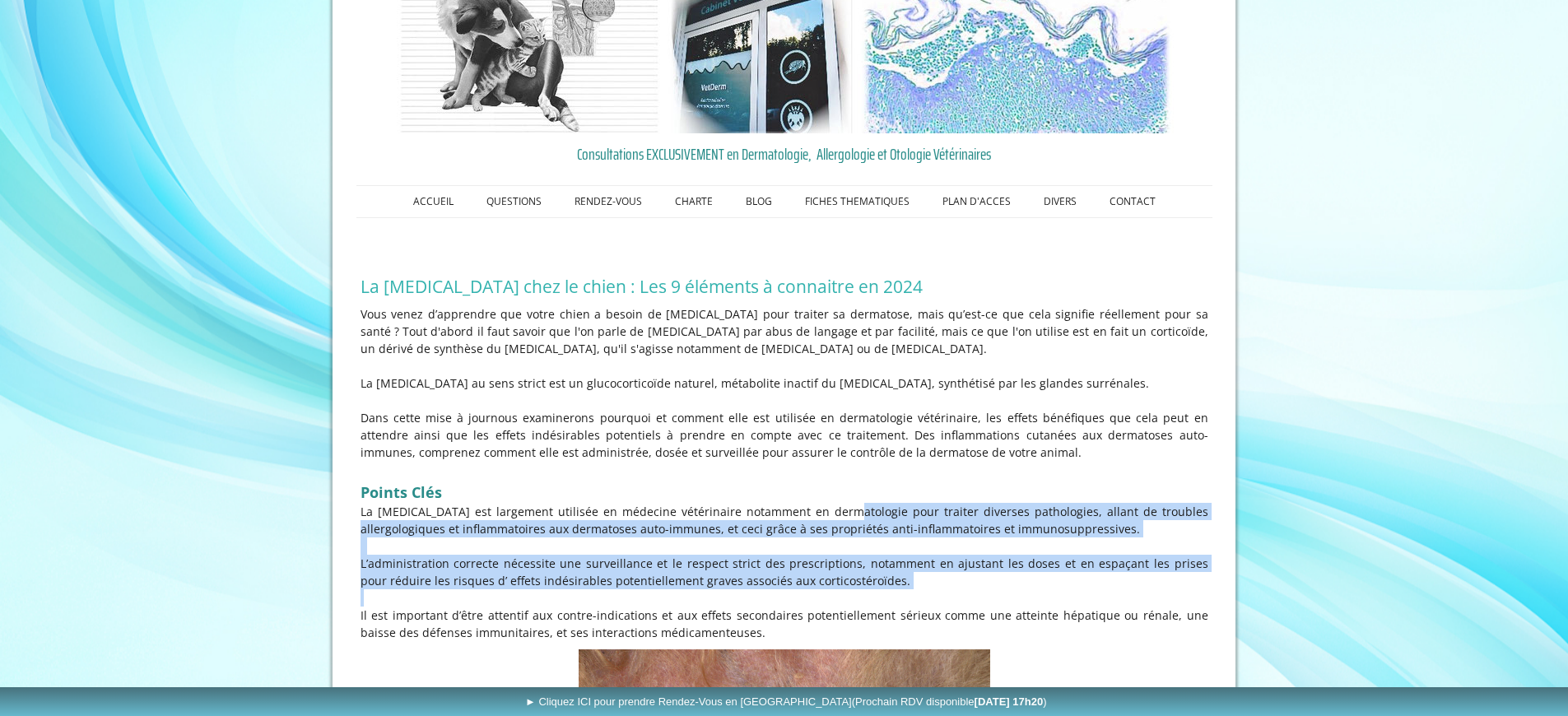
drag, startPoint x: 795, startPoint y: 519, endPoint x: 779, endPoint y: 597, distance: 79.6
click at [779, 597] on div "Vous venez d’apprendre que votre chien a besoin de [MEDICAL_DATA] pour traiter …" at bounding box center [784, 473] width 856 height 344
click at [779, 597] on p at bounding box center [784, 598] width 848 height 18
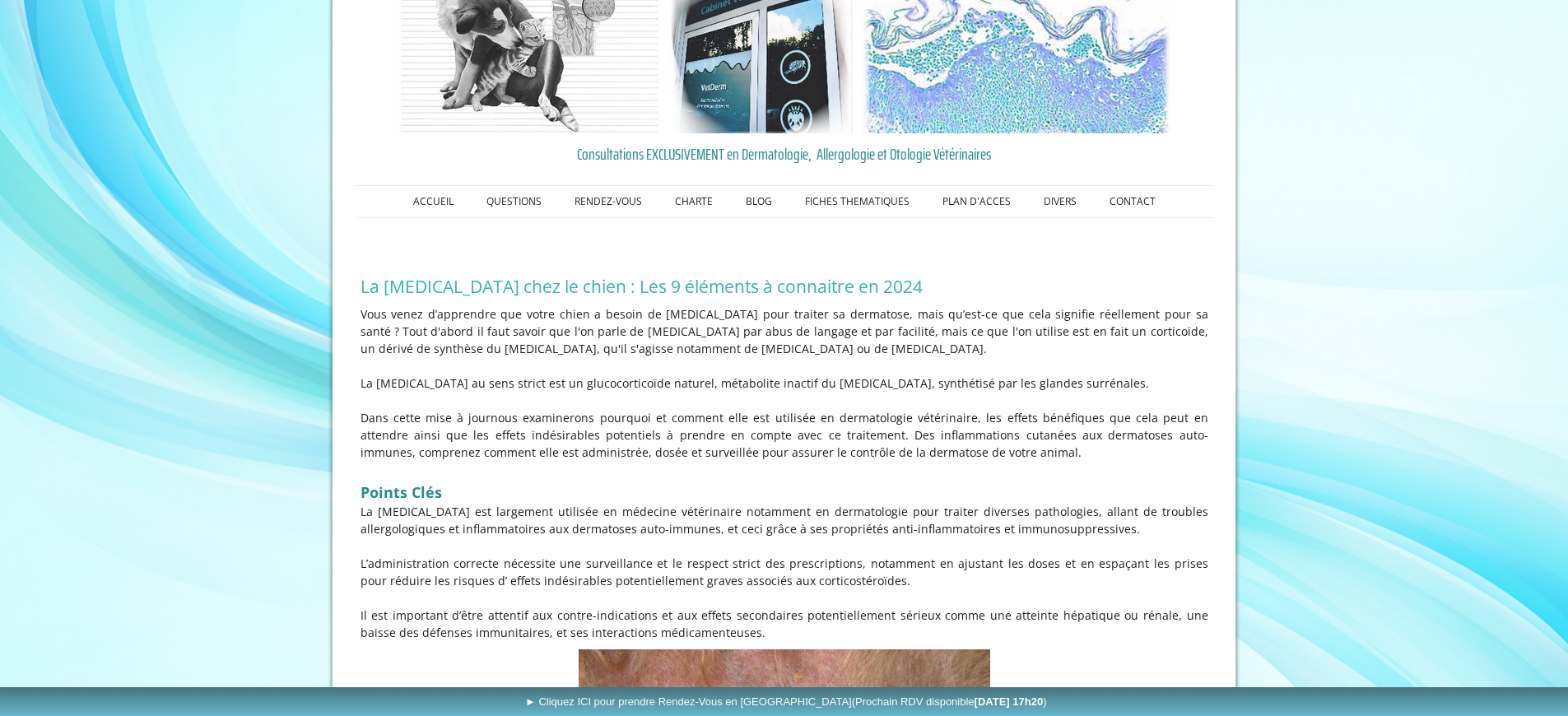
click at [773, 599] on p at bounding box center [784, 598] width 848 height 18
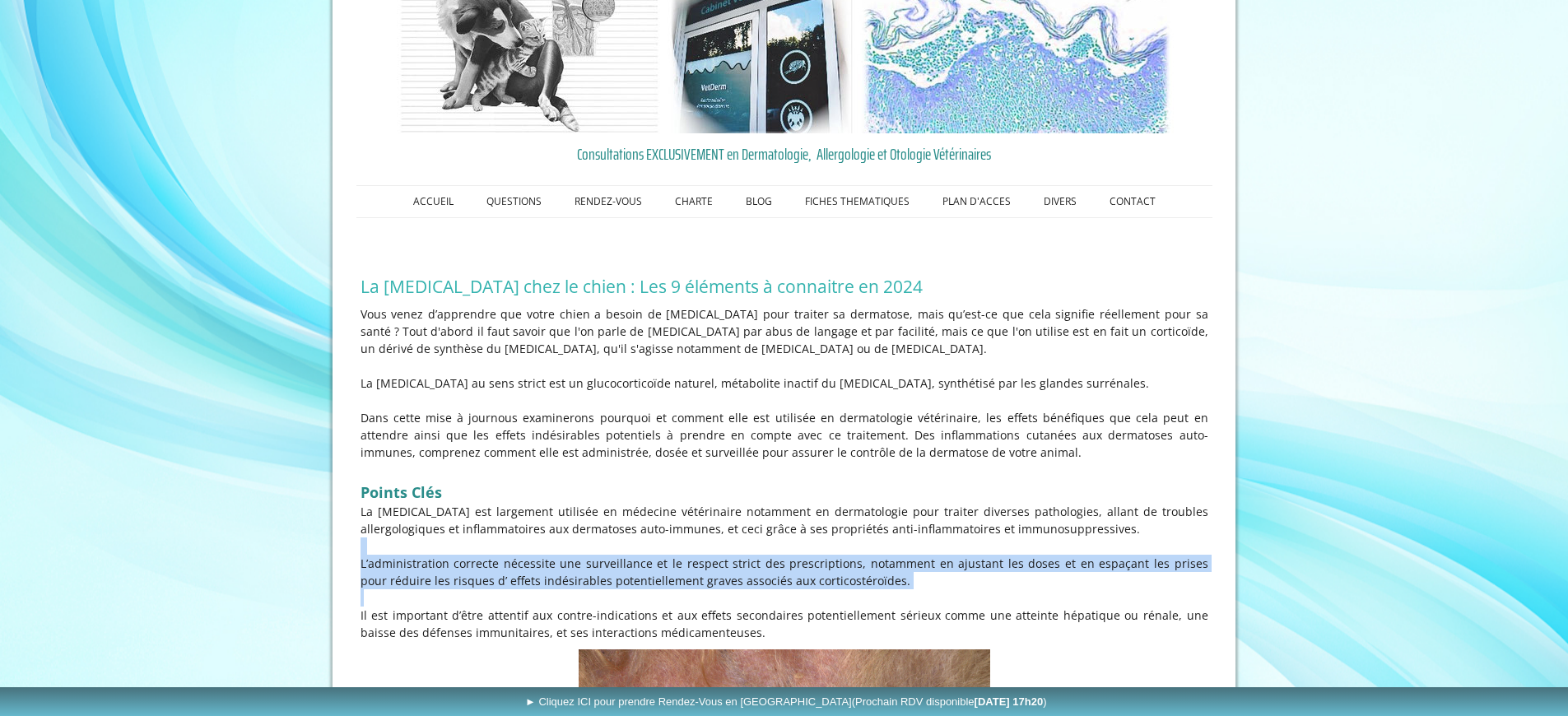
drag, startPoint x: 745, startPoint y: 560, endPoint x: 734, endPoint y: 543, distance: 20.2
click at [734, 543] on div "Vous venez d’apprendre que votre chien a besoin de [MEDICAL_DATA] pour traiter …" at bounding box center [784, 473] width 856 height 344
click at [734, 543] on p at bounding box center [784, 545] width 848 height 18
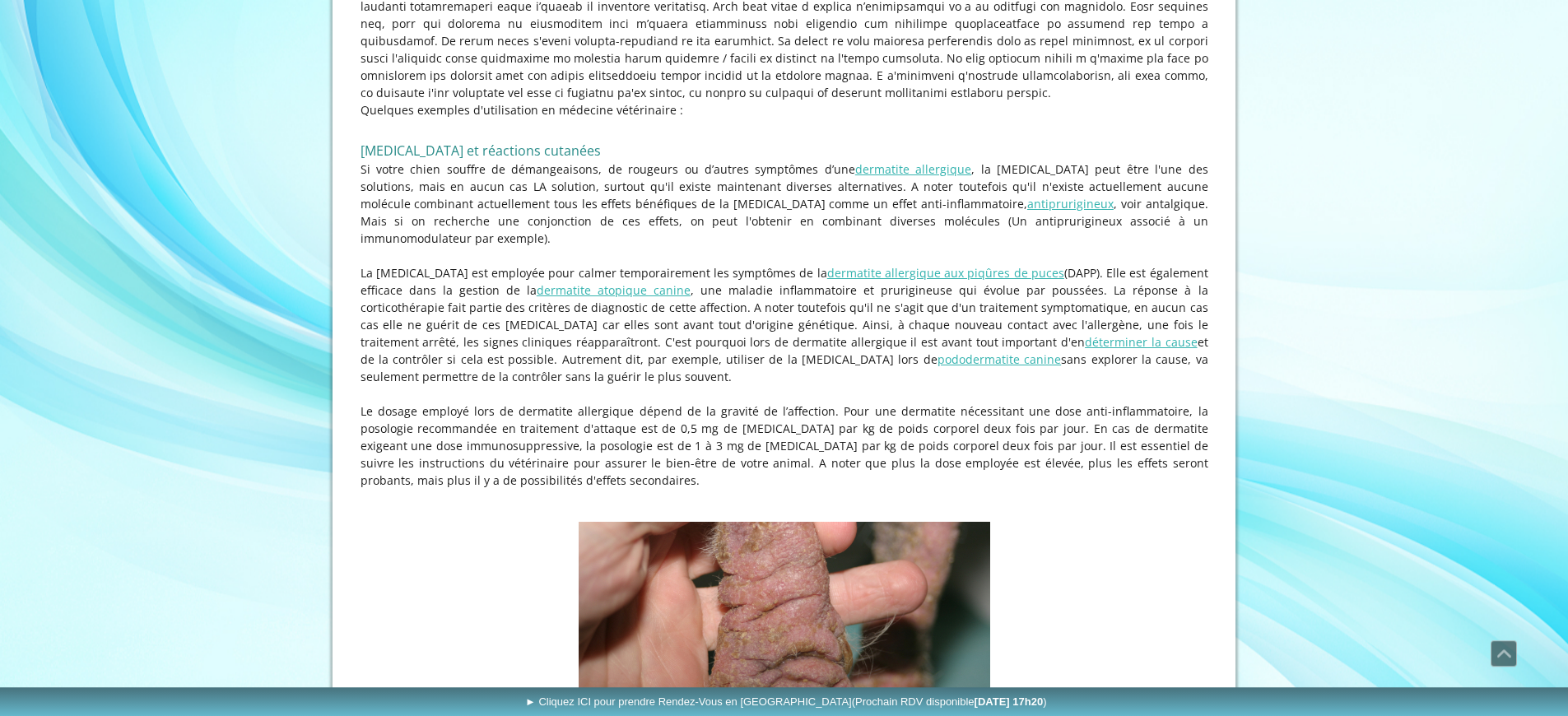
scroll to position [1698, 0]
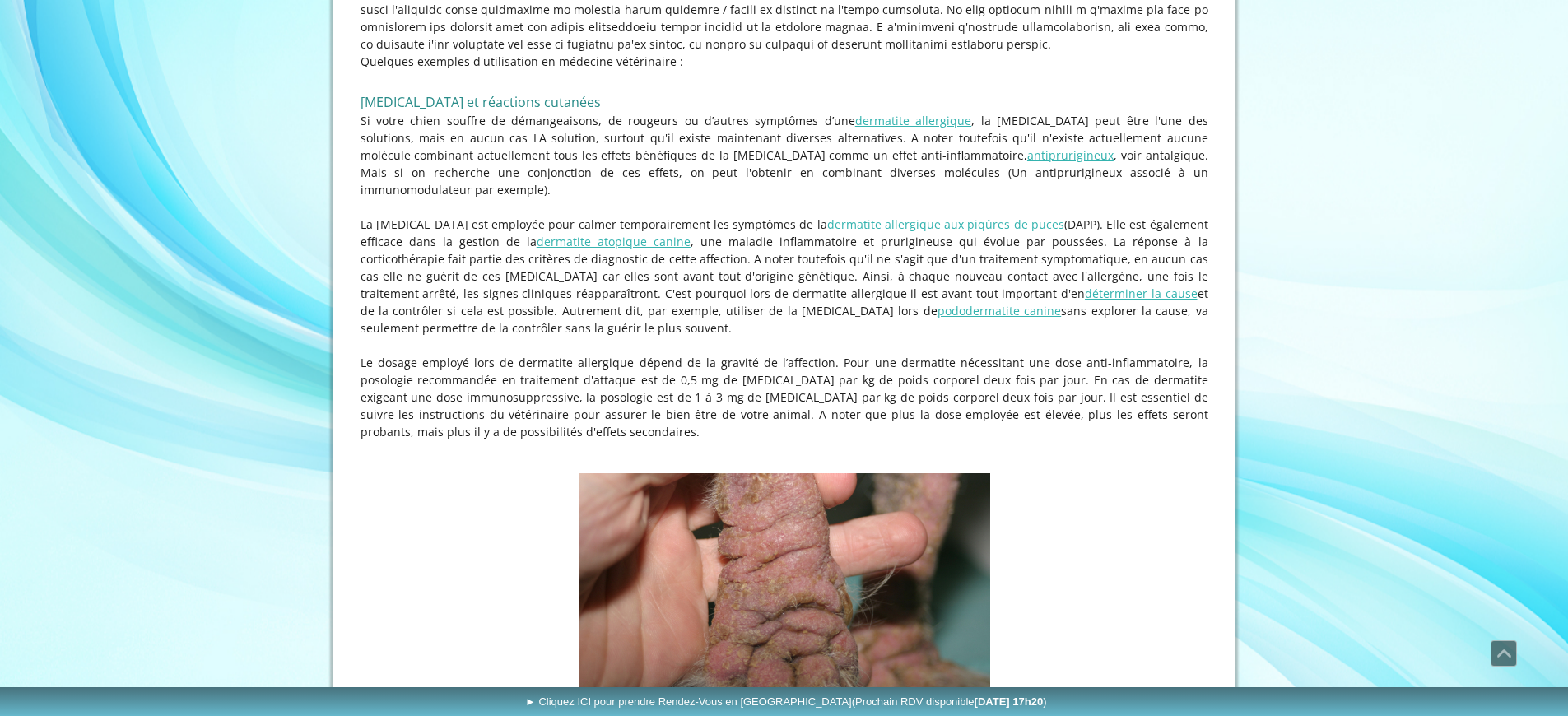
drag, startPoint x: 568, startPoint y: 379, endPoint x: 573, endPoint y: 407, distance: 28.4
click at [573, 407] on p "Le dosage employé lors de dermatite allergique dépend de la gravité de l’affect…" at bounding box center [784, 396] width 848 height 87
drag, startPoint x: 568, startPoint y: 408, endPoint x: 585, endPoint y: 331, distance: 78.9
click at [585, 353] on p "Le dosage employé lors de dermatite allergique dépend de la gravité de l’affect…" at bounding box center [784, 396] width 848 height 87
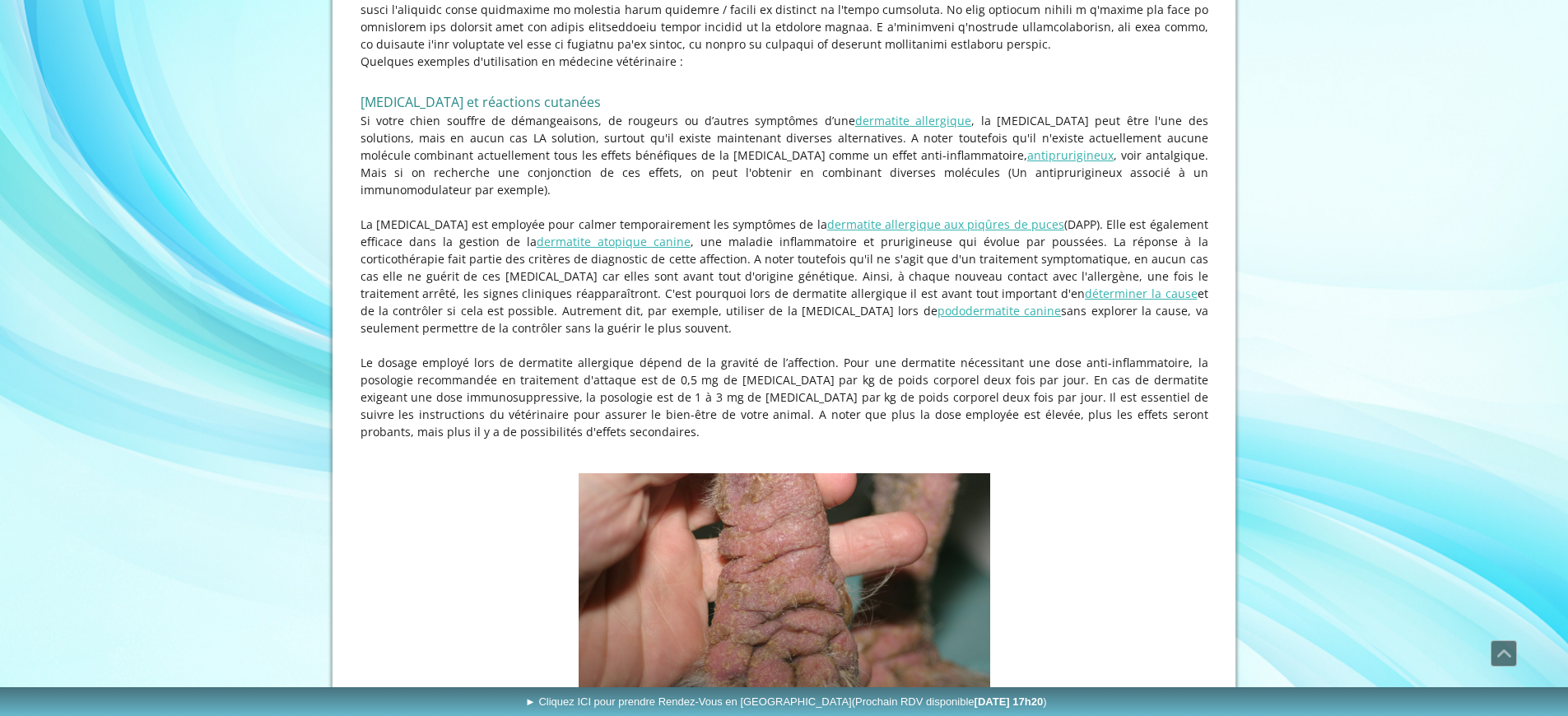
click at [585, 353] on p "Le dosage employé lors de dermatite allergique dépend de la gravité de l’affect…" at bounding box center [784, 396] width 848 height 87
drag, startPoint x: 585, startPoint y: 356, endPoint x: 586, endPoint y: 401, distance: 45.0
click at [586, 401] on p "Le dosage employé lors de dermatite allergique dépend de la gravité de l’affect…" at bounding box center [784, 396] width 848 height 87
drag, startPoint x: 577, startPoint y: 400, endPoint x: 590, endPoint y: 331, distance: 70.2
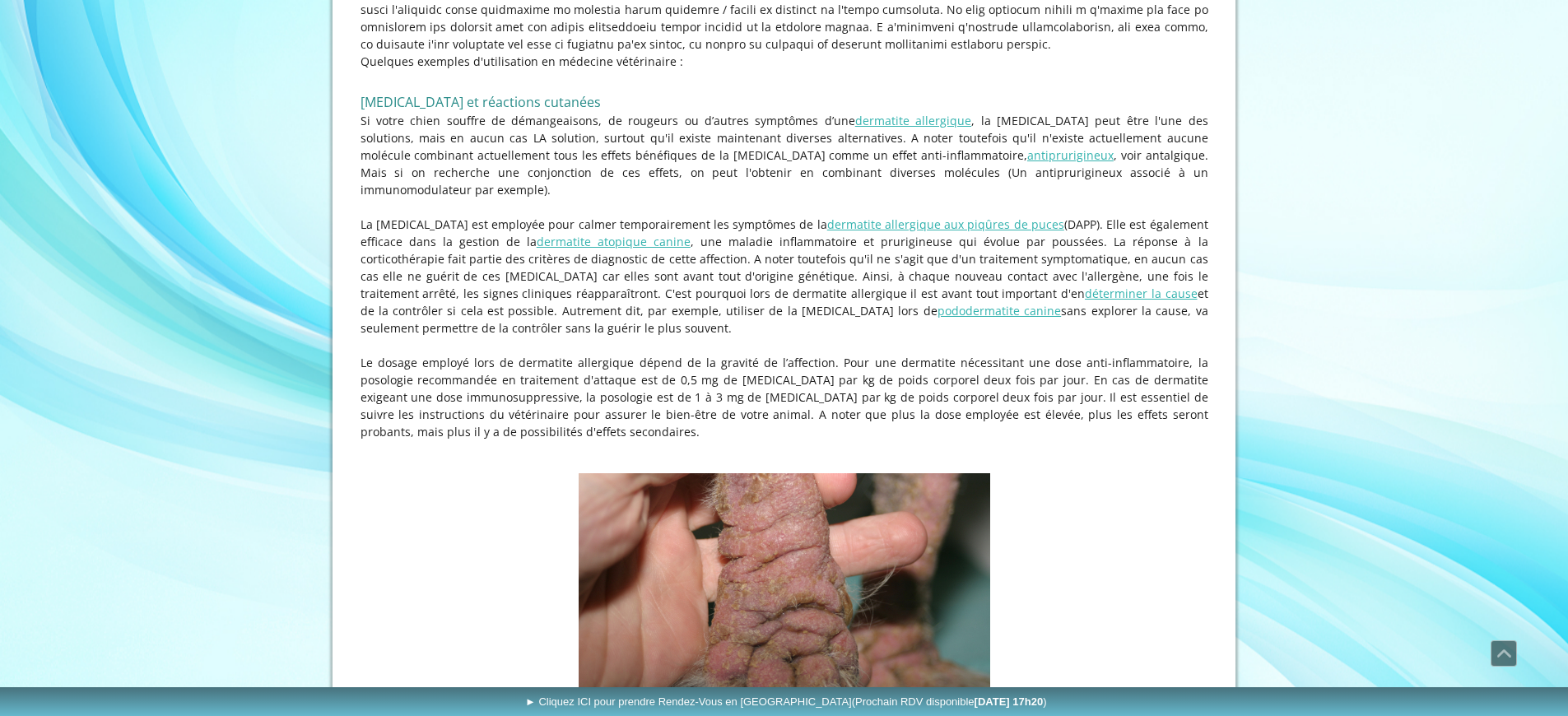
click at [590, 353] on p "Le dosage employé lors de dermatite allergique dépend de la gravité de l’affect…" at bounding box center [784, 396] width 848 height 87
click at [577, 353] on p "Le dosage employé lors de dermatite allergique dépend de la gravité de l’affect…" at bounding box center [784, 396] width 848 height 87
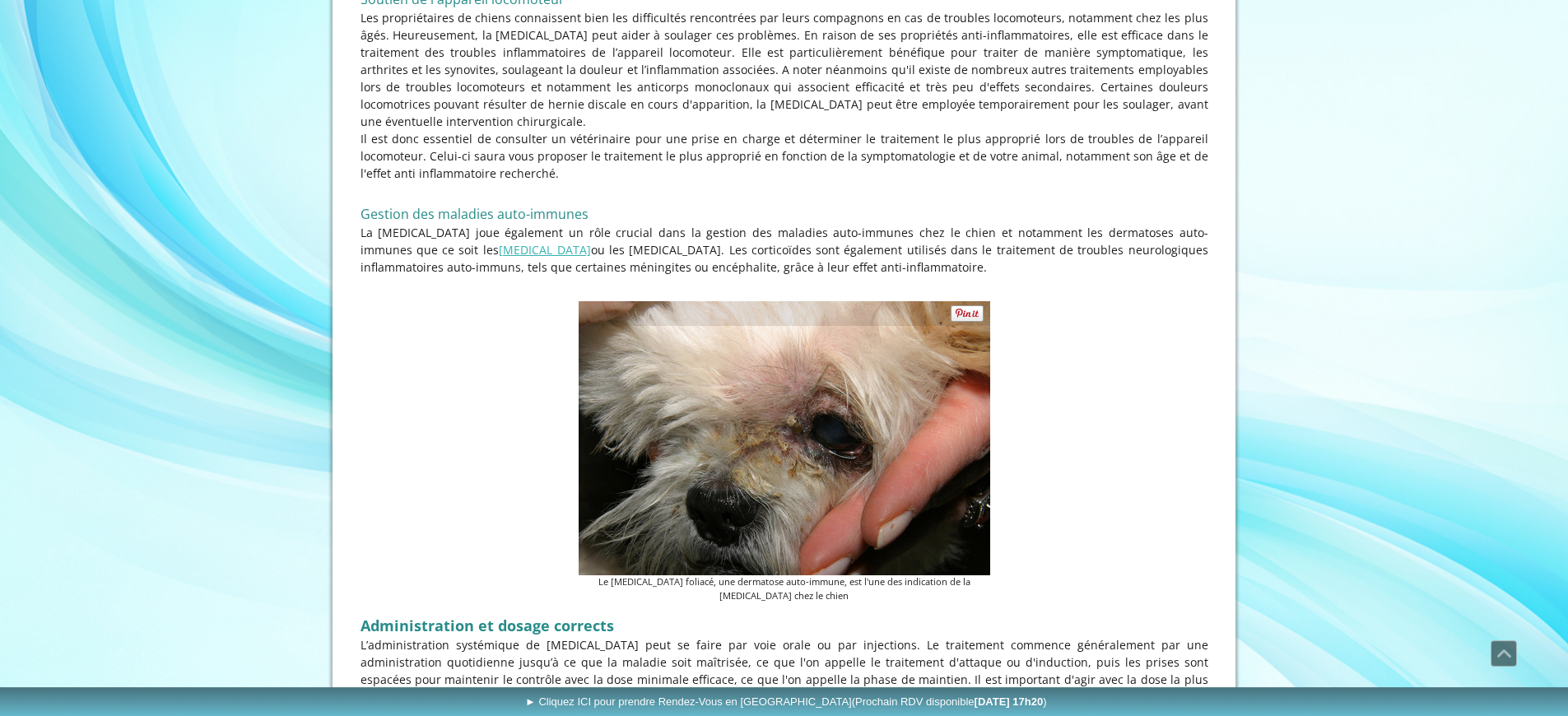
scroll to position [2790, 0]
